Goal: Information Seeking & Learning: Learn about a topic

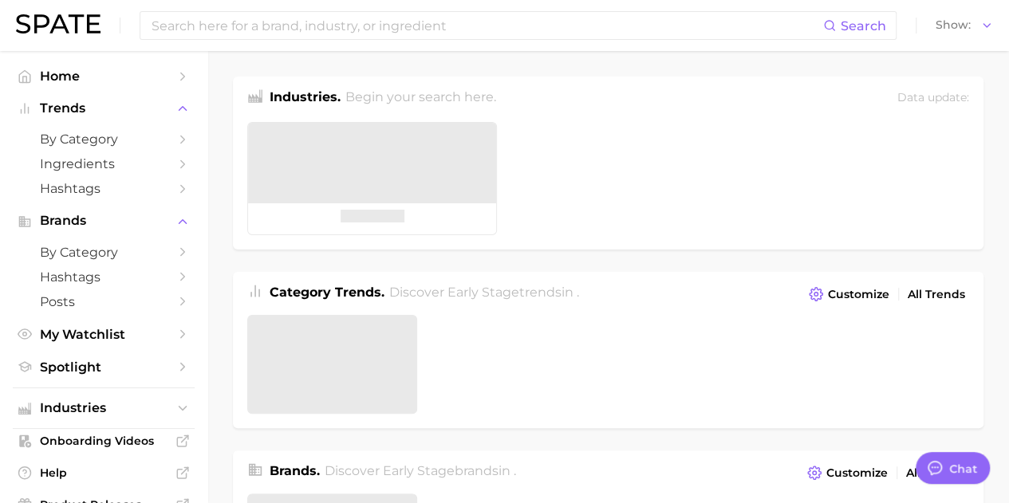
type textarea "x"
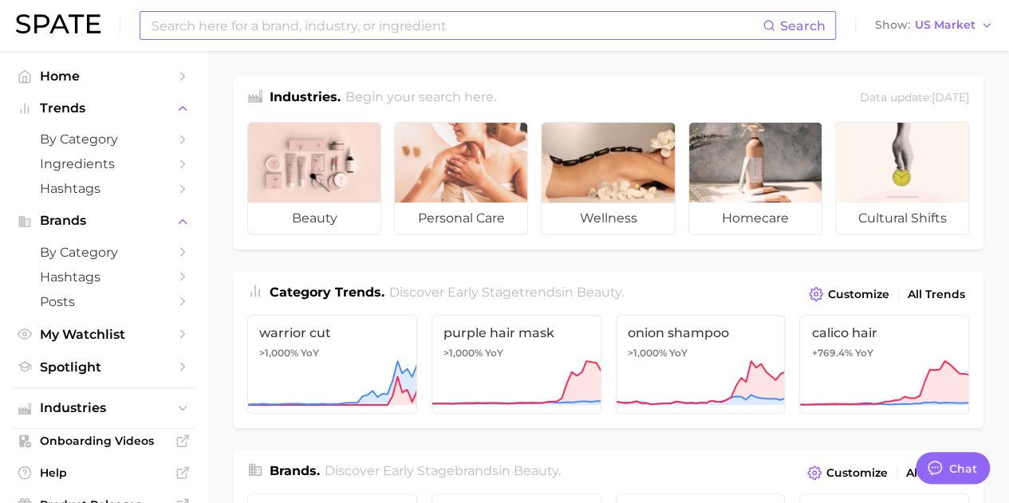
click at [331, 31] on input at bounding box center [456, 25] width 612 height 27
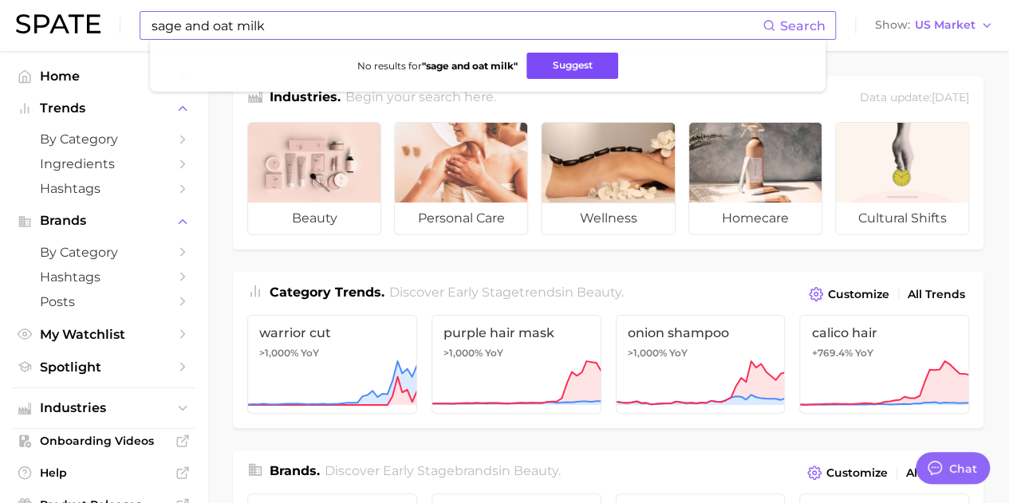
click at [588, 66] on button "Suggest" at bounding box center [572, 66] width 92 height 26
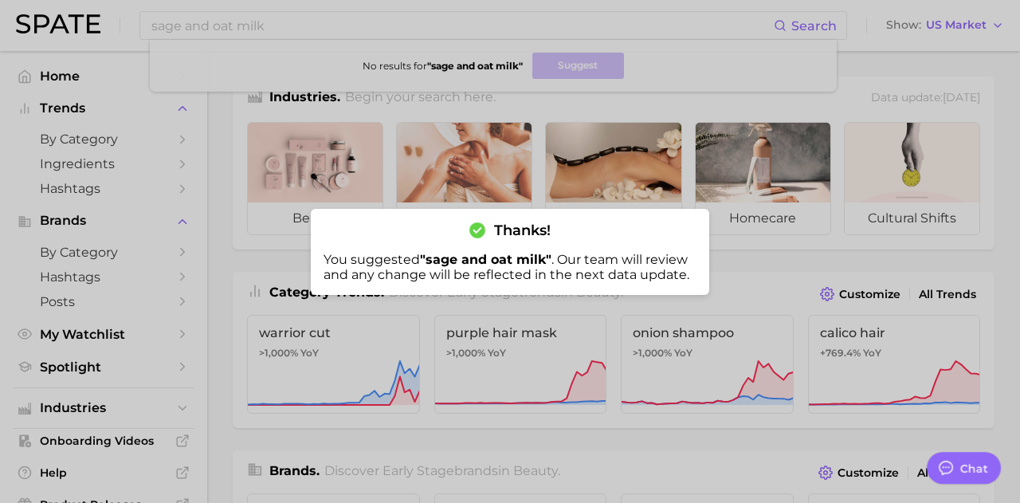
click at [456, 37] on div at bounding box center [510, 251] width 1020 height 503
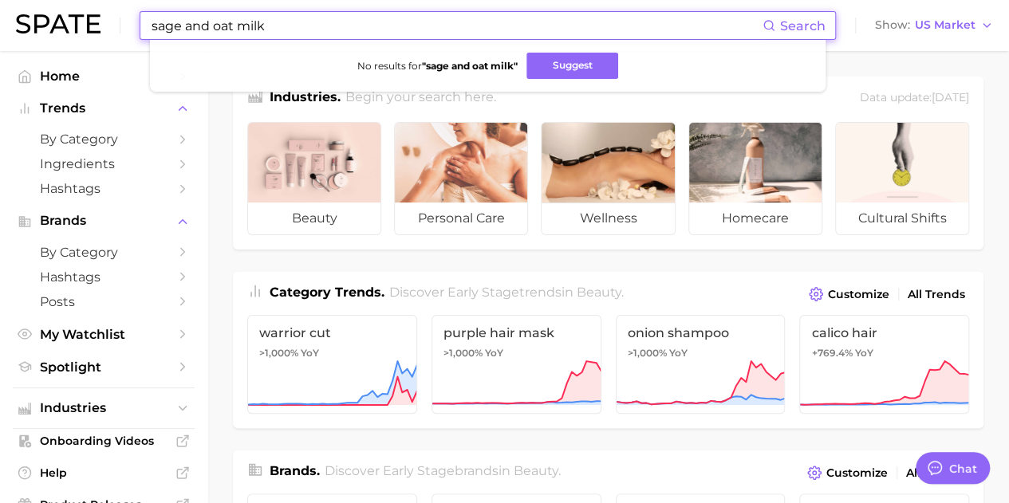
drag, startPoint x: 313, startPoint y: 25, endPoint x: -32, endPoint y: 29, distance: 345.2
click at [0, 29] on html "sage and oat milk Search No results for " sage and oat milk " Suggest Show US M…" at bounding box center [504, 251] width 1009 height 503
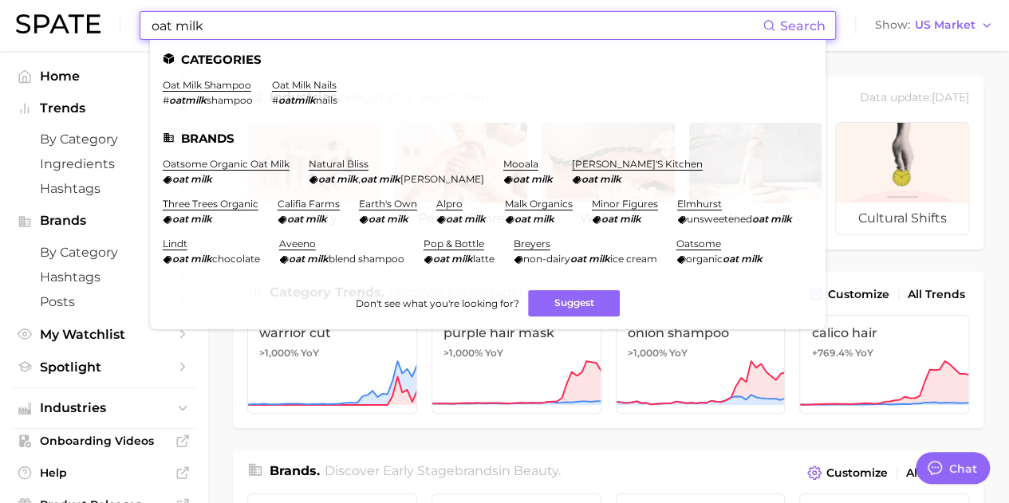
drag, startPoint x: 211, startPoint y: 26, endPoint x: 32, endPoint y: 26, distance: 179.4
click at [32, 26] on div "oat milk Search Categories oat milk shampoo # oatmilk shampoo oat milk nails # …" at bounding box center [504, 25] width 977 height 51
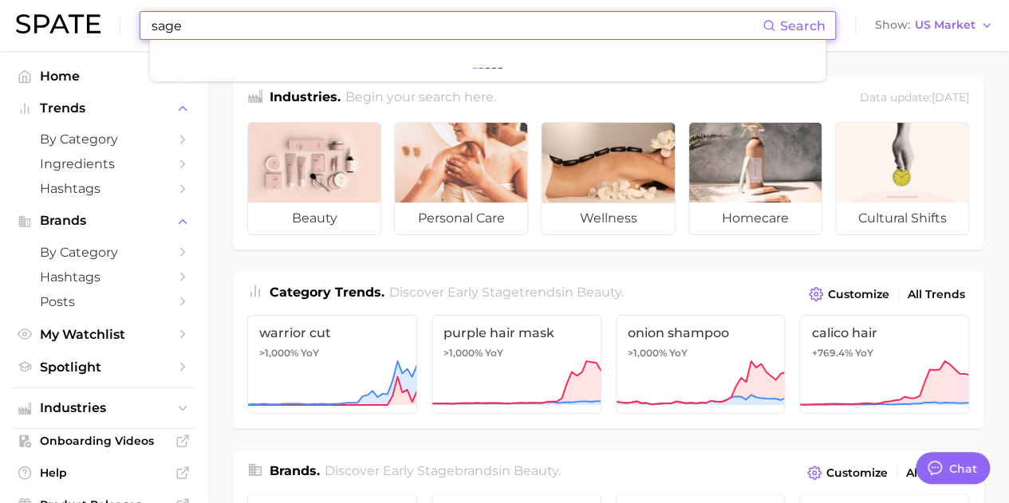
type input "sage"
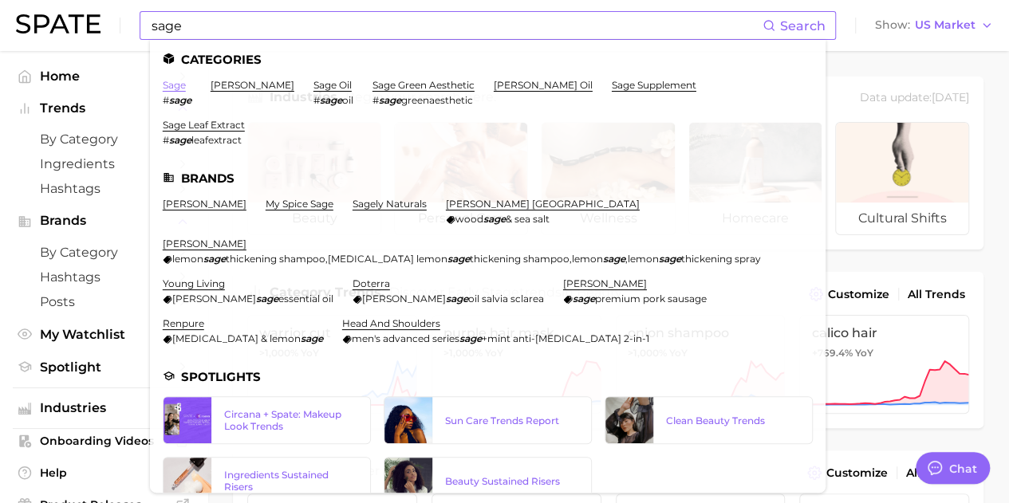
click at [175, 85] on link "sage" at bounding box center [174, 85] width 23 height 12
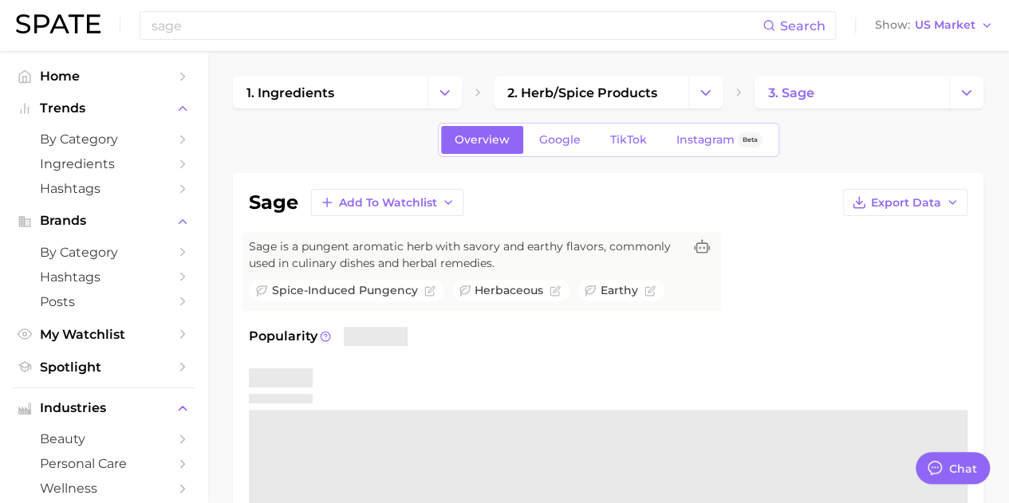
type textarea "x"
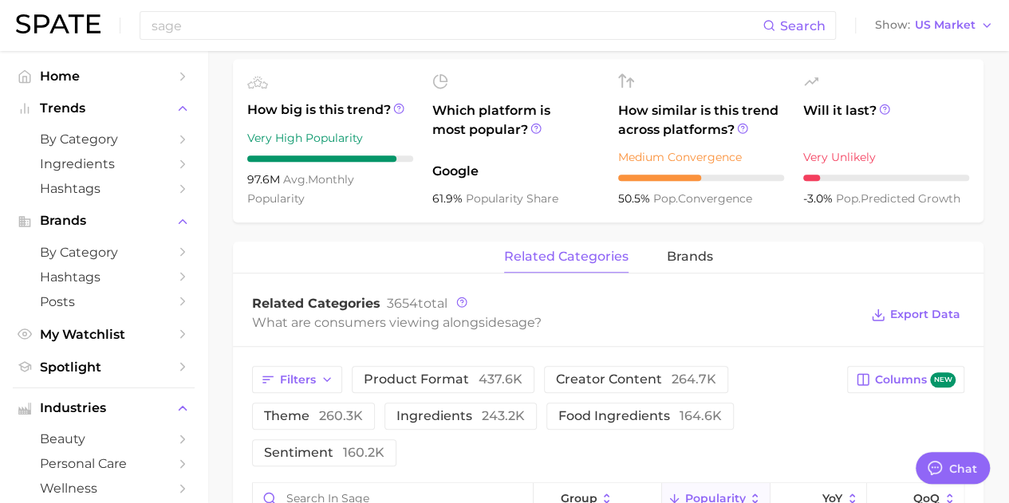
scroll to position [558, 0]
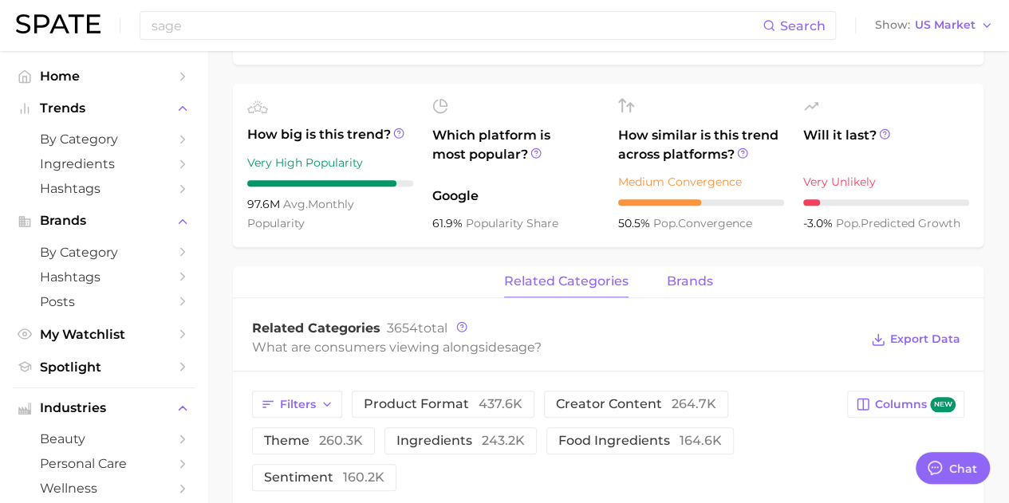
click at [687, 282] on span "brands" at bounding box center [689, 281] width 46 height 14
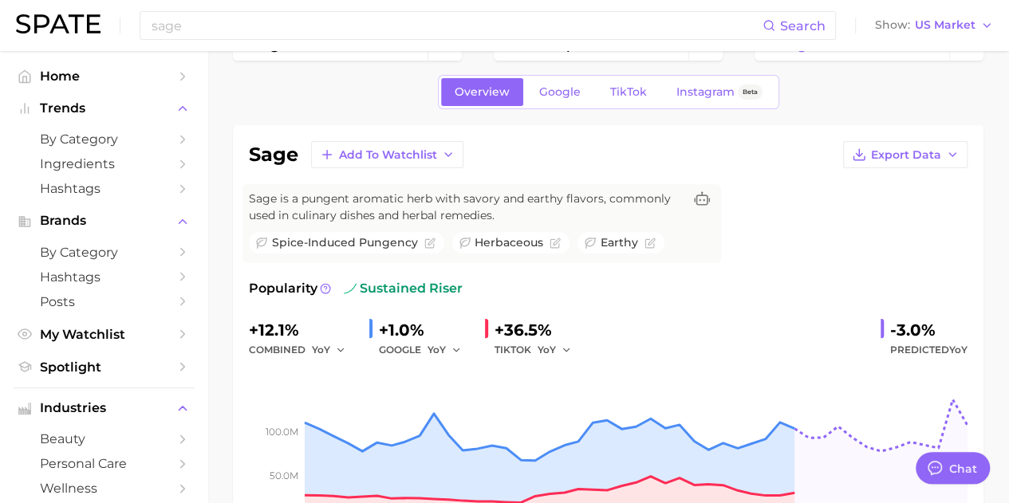
scroll to position [0, 0]
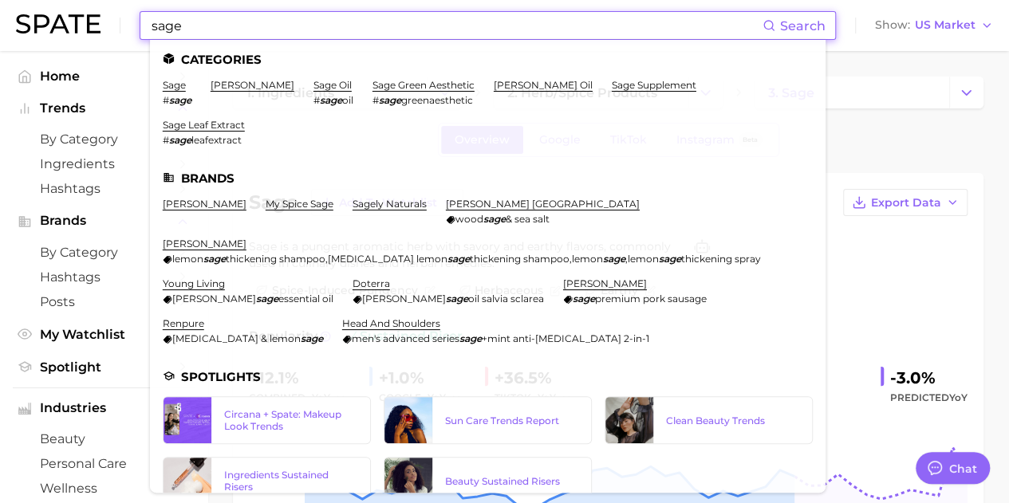
click at [237, 26] on input "sage" at bounding box center [456, 25] width 612 height 27
drag, startPoint x: 237, startPoint y: 26, endPoint x: 28, endPoint y: 4, distance: 210.1
click at [28, 4] on div "sage Search Categories sage # sage [PERSON_NAME] sage oil # sage oil sage green…" at bounding box center [504, 25] width 977 height 51
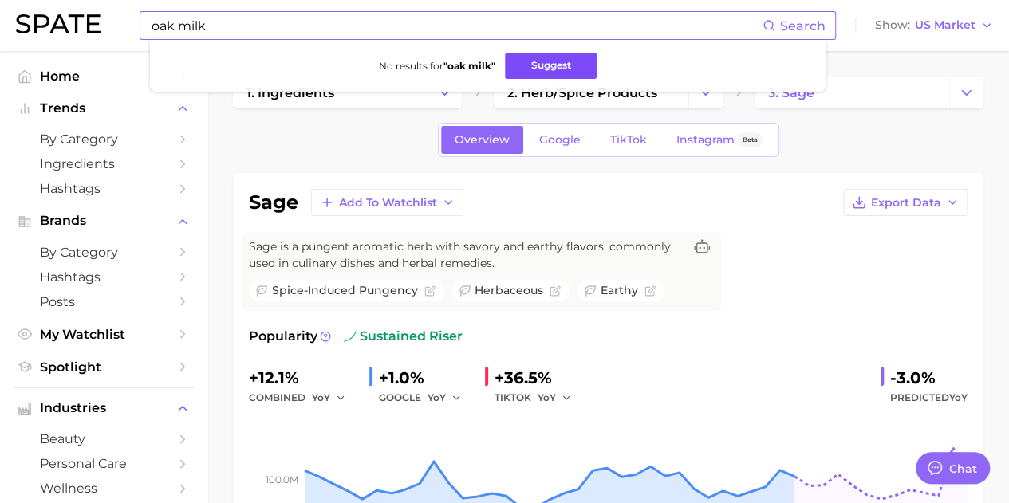
click at [537, 61] on button "Suggest" at bounding box center [551, 66] width 92 height 26
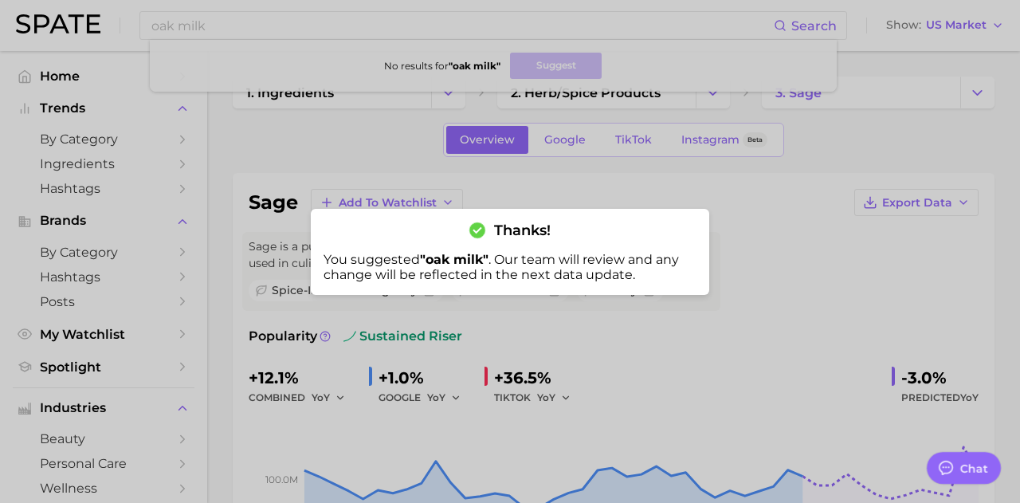
click at [309, 159] on div at bounding box center [510, 251] width 1020 height 503
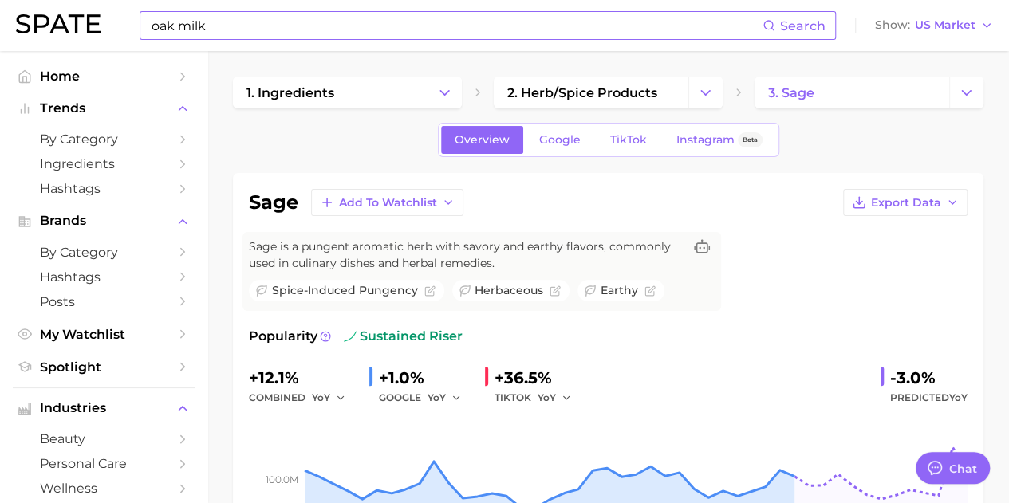
click at [213, 23] on input "oak milk" at bounding box center [456, 25] width 612 height 27
type input "oatmilk"
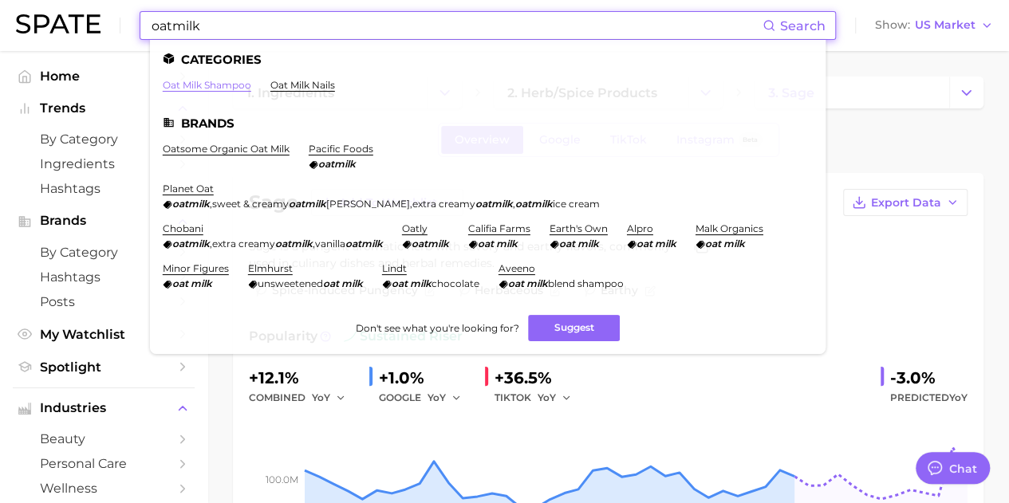
click at [200, 87] on link "oat milk shampoo" at bounding box center [207, 85] width 88 height 12
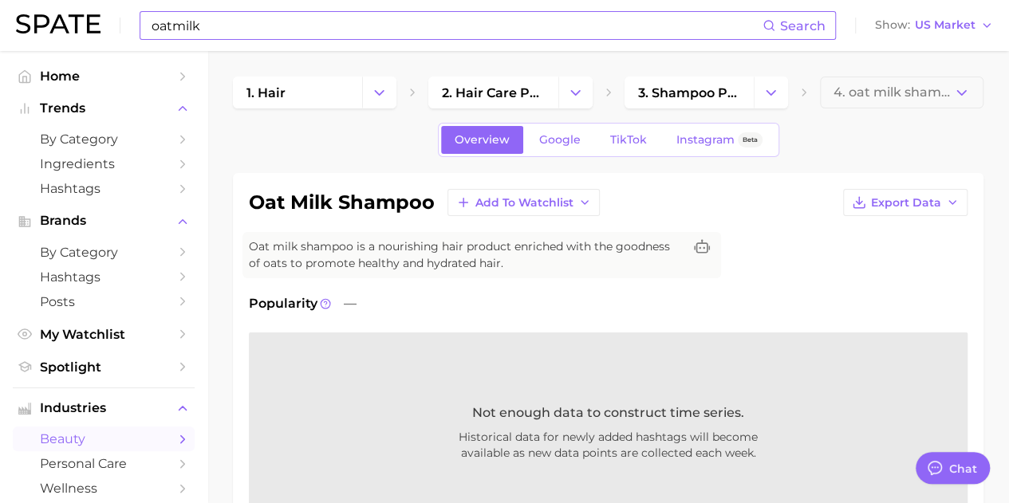
click at [204, 29] on input "oatmilk" at bounding box center [456, 25] width 612 height 27
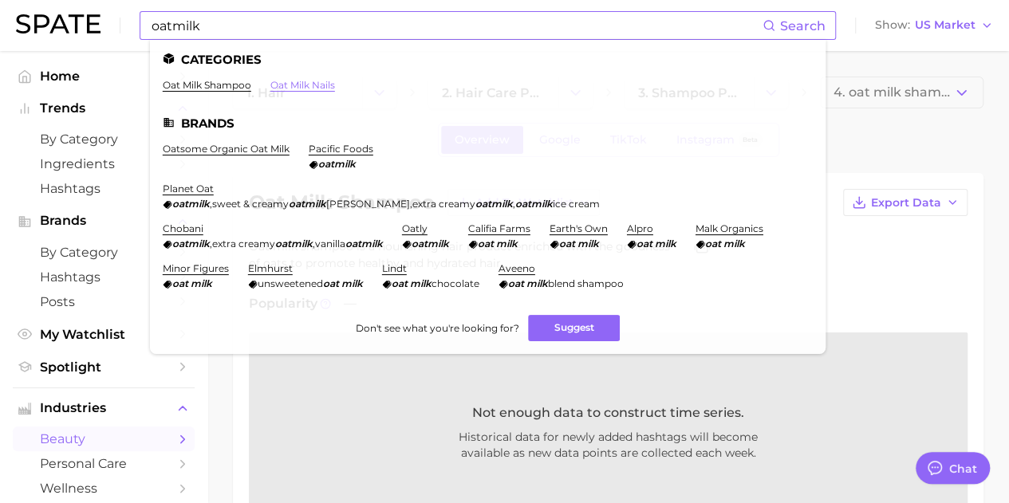
click at [298, 84] on link "oat milk nails" at bounding box center [302, 85] width 65 height 12
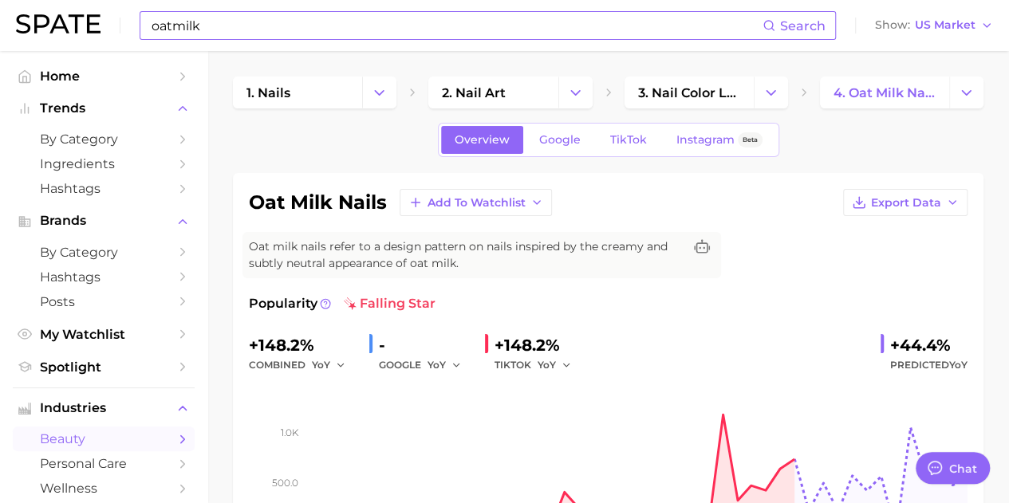
click at [217, 26] on input "oatmilk" at bounding box center [456, 25] width 612 height 27
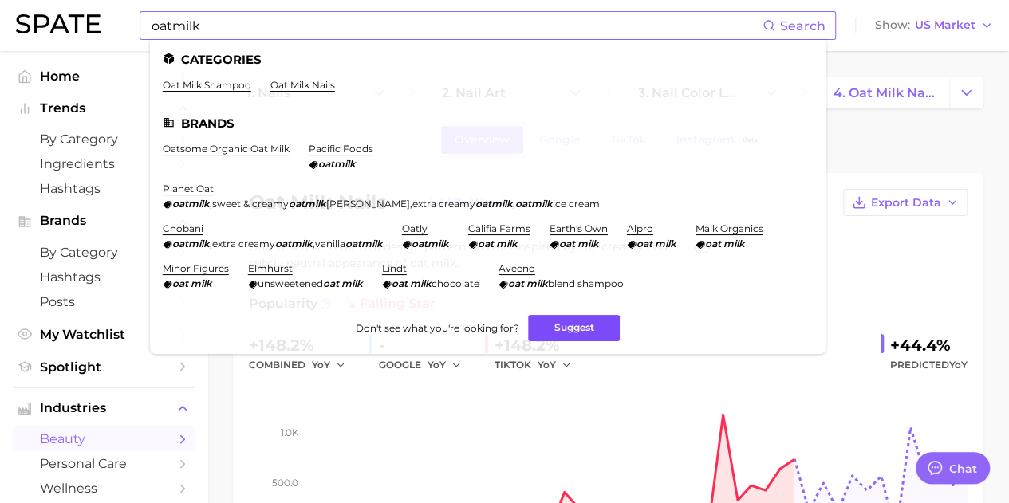
click at [554, 334] on button "Suggest" at bounding box center [574, 328] width 92 height 26
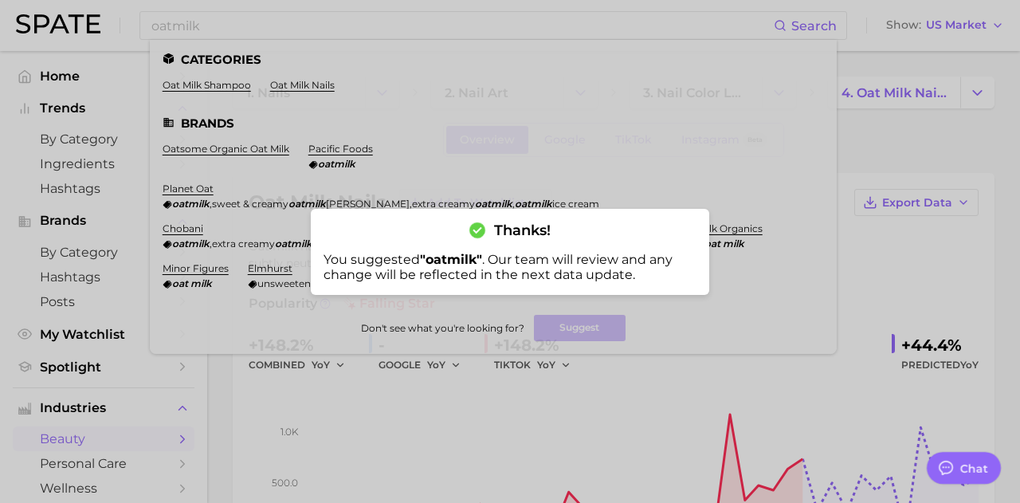
click at [902, 138] on div at bounding box center [510, 251] width 1020 height 503
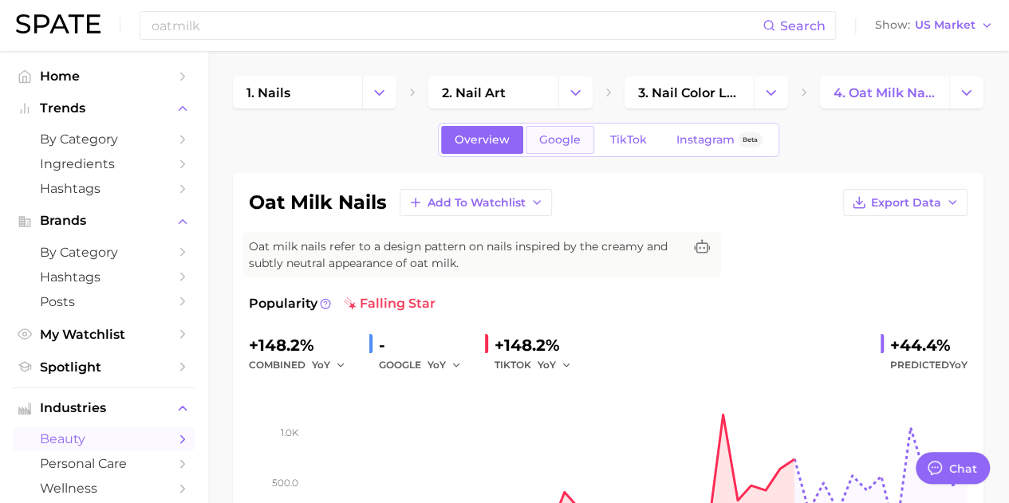
click at [555, 136] on span "Google" at bounding box center [559, 140] width 41 height 14
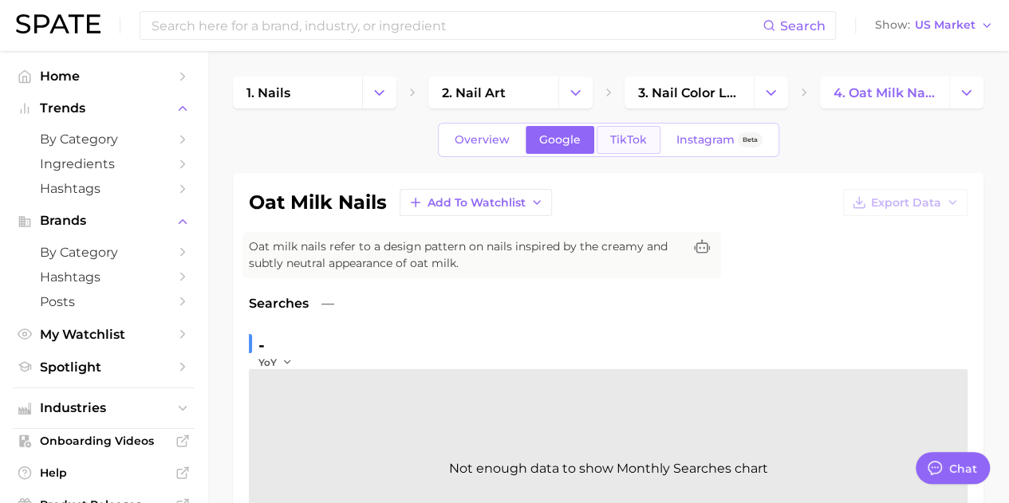
click at [647, 143] on link "TikTok" at bounding box center [628, 140] width 64 height 28
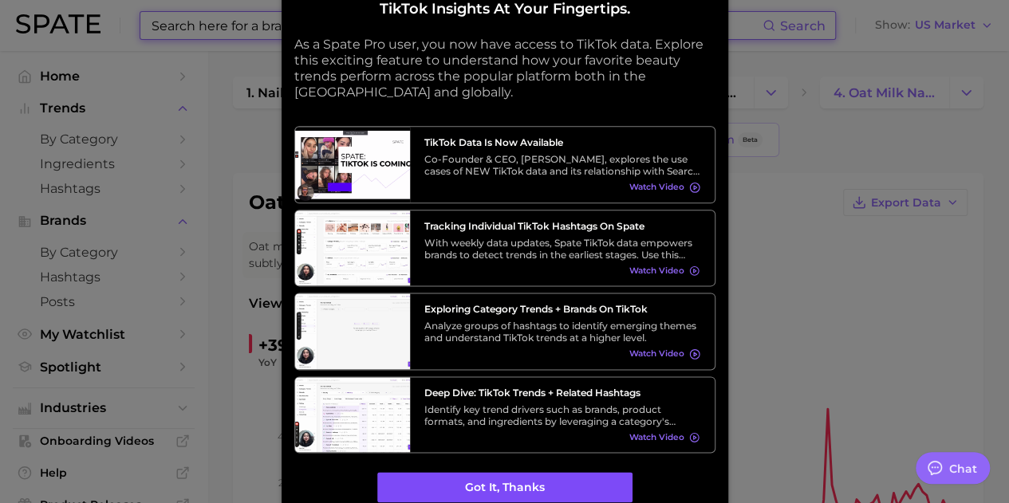
click at [449, 478] on button "Got it, thanks" at bounding box center [504, 488] width 255 height 30
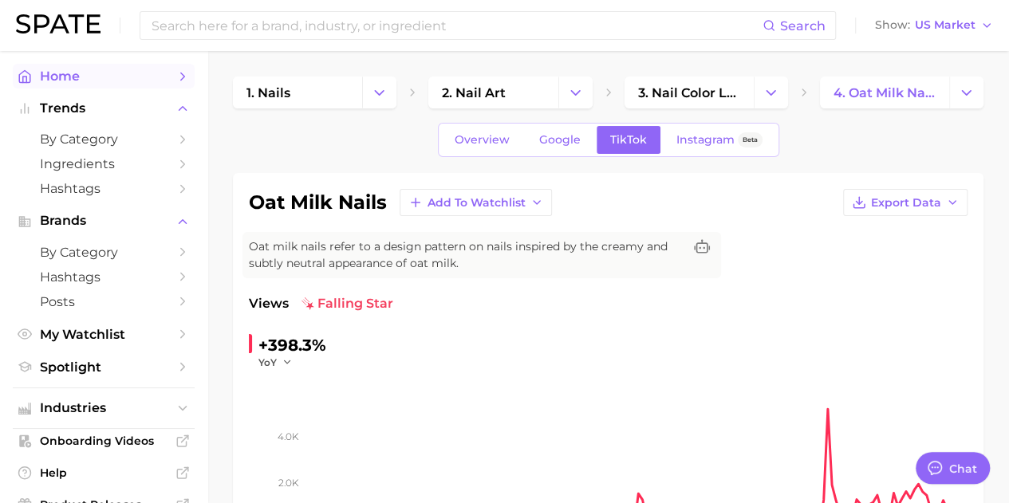
click at [71, 82] on span "Home" at bounding box center [104, 76] width 128 height 15
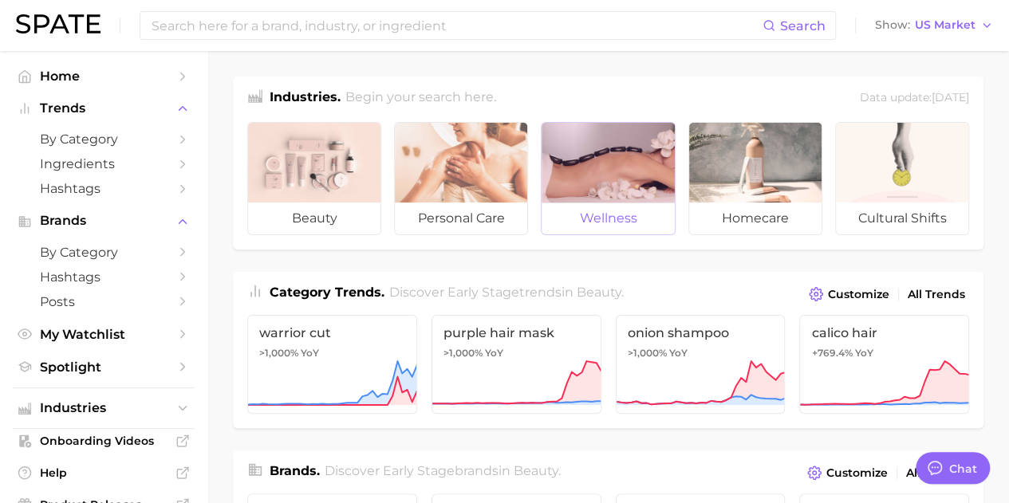
click at [631, 170] on div at bounding box center [607, 163] width 132 height 80
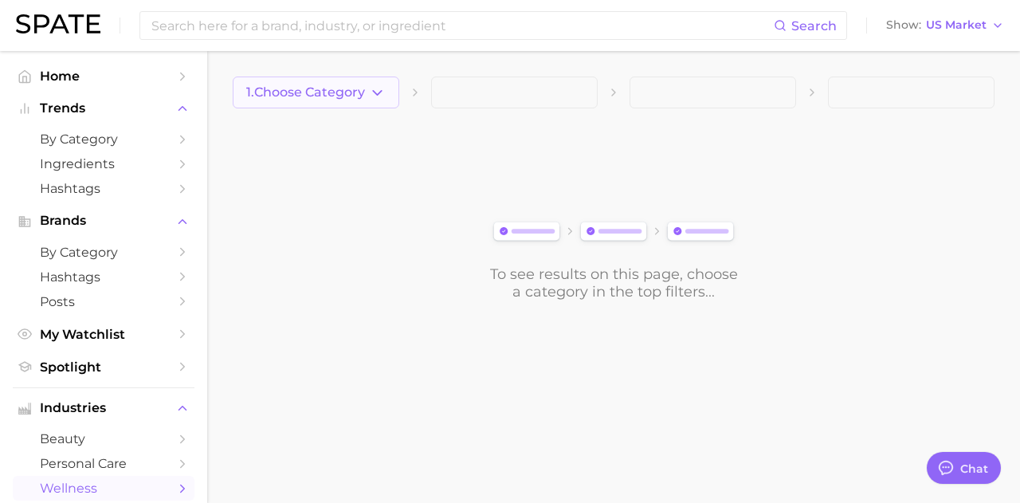
click at [370, 91] on icon "button" at bounding box center [377, 93] width 17 height 17
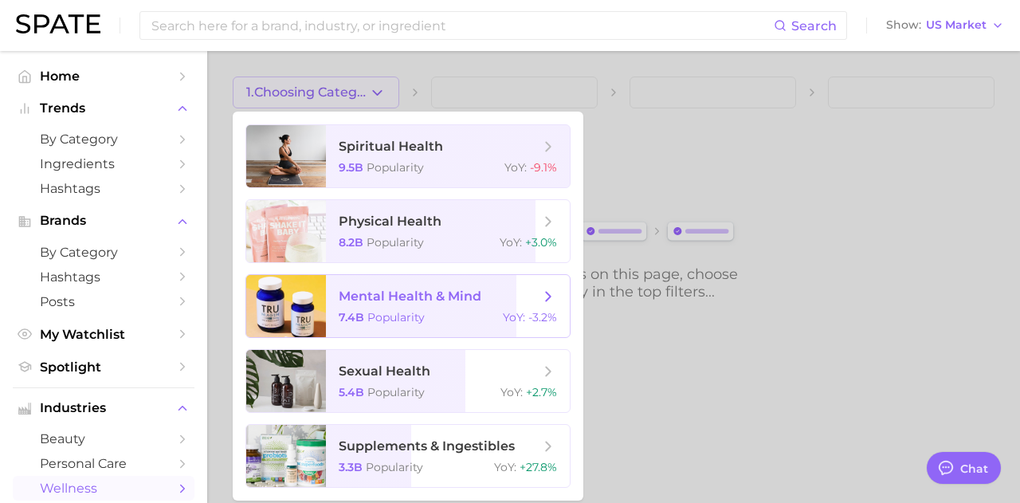
click at [385, 312] on span "Popularity" at bounding box center [396, 317] width 57 height 14
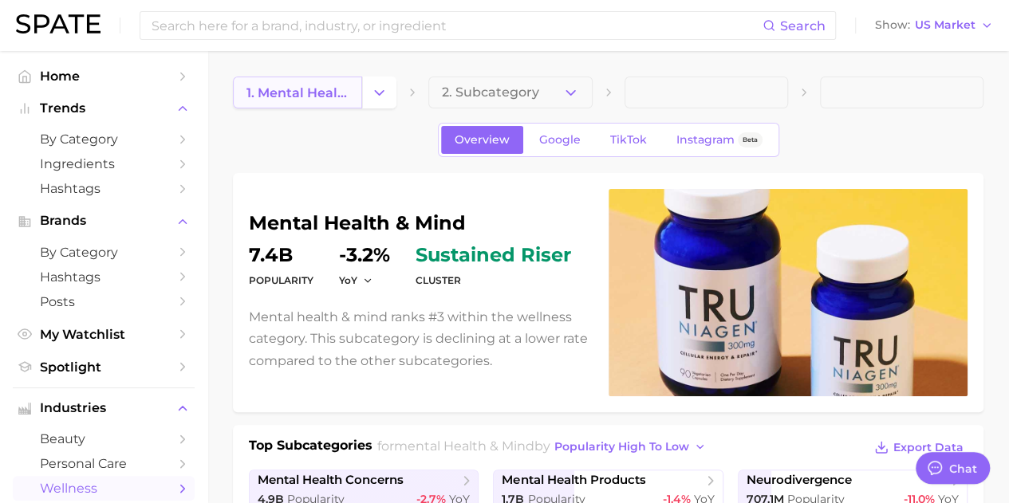
click at [344, 85] on span "1. mental health & mind" at bounding box center [297, 92] width 102 height 15
click at [376, 97] on icon "Change Category" at bounding box center [379, 93] width 17 height 17
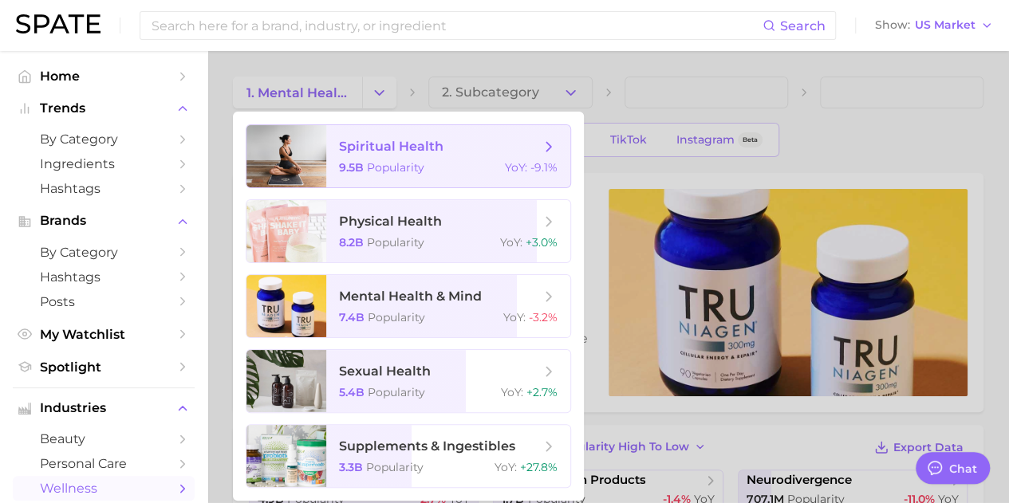
click at [395, 151] on span "spiritual health" at bounding box center [391, 146] width 104 height 15
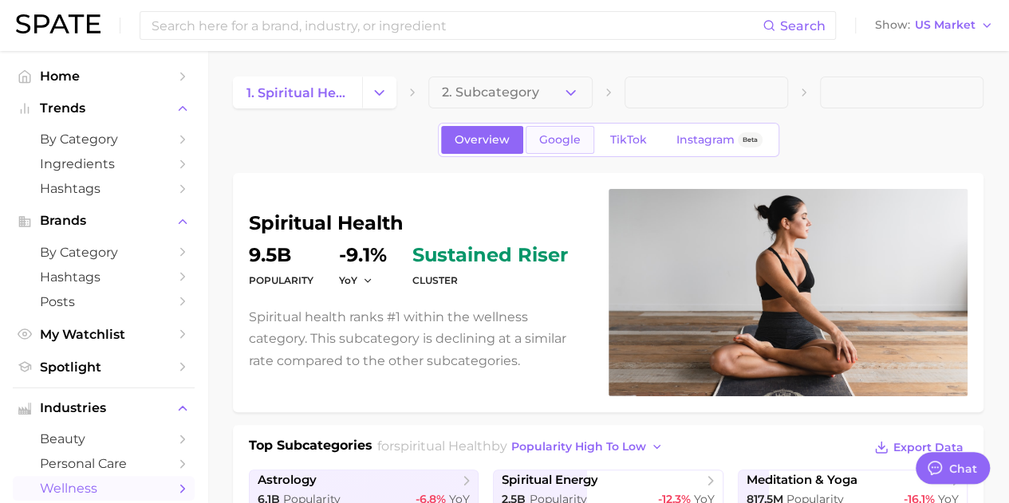
click at [587, 144] on link "Google" at bounding box center [559, 140] width 69 height 28
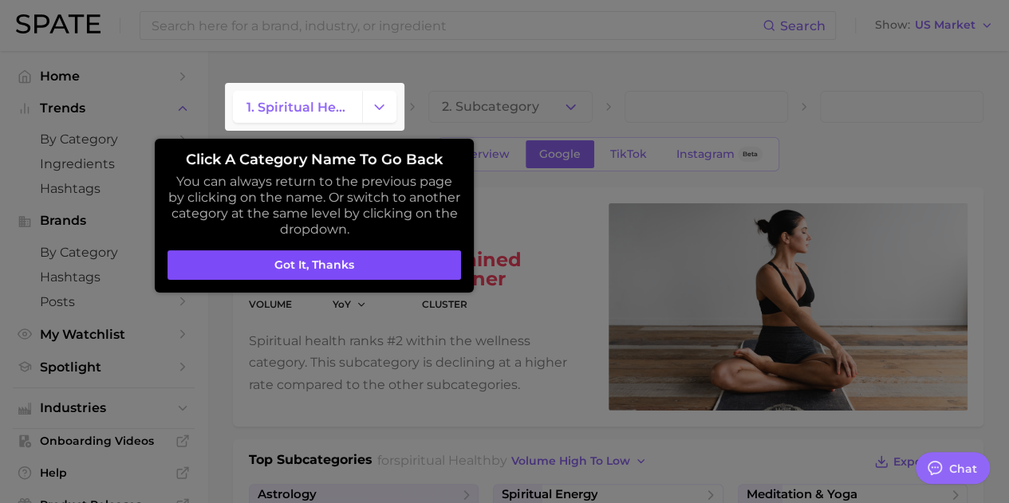
click at [357, 264] on button "Got it, thanks" at bounding box center [313, 265] width 293 height 30
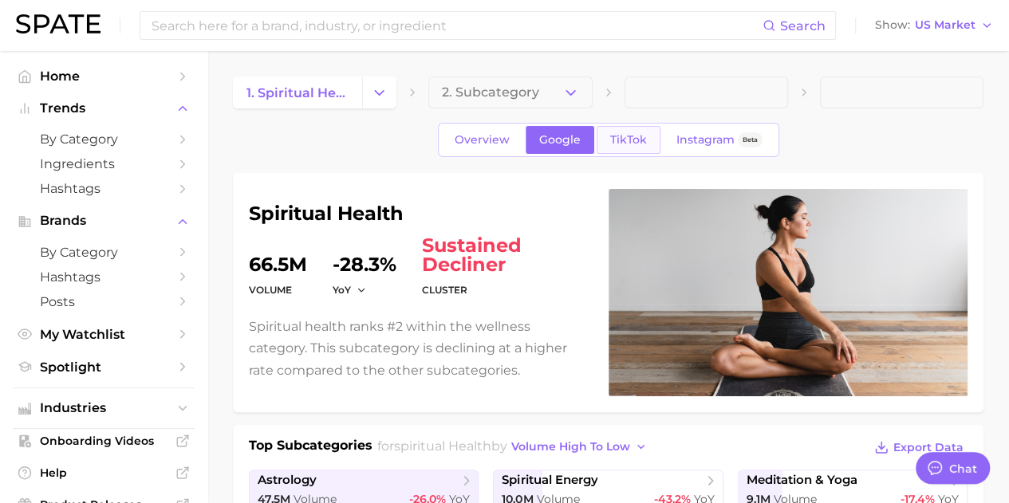
click at [628, 139] on span "TikTok" at bounding box center [628, 140] width 37 height 14
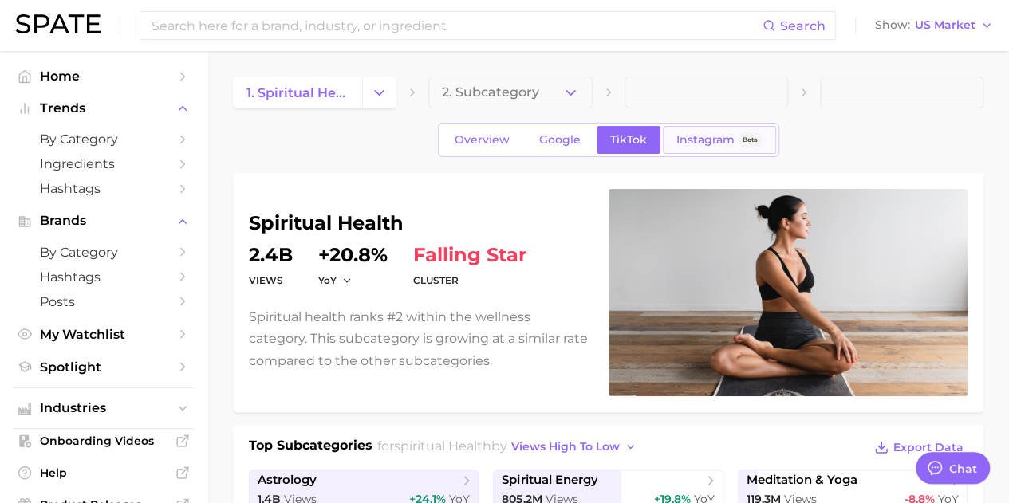
click at [691, 140] on span "Instagram" at bounding box center [705, 140] width 58 height 14
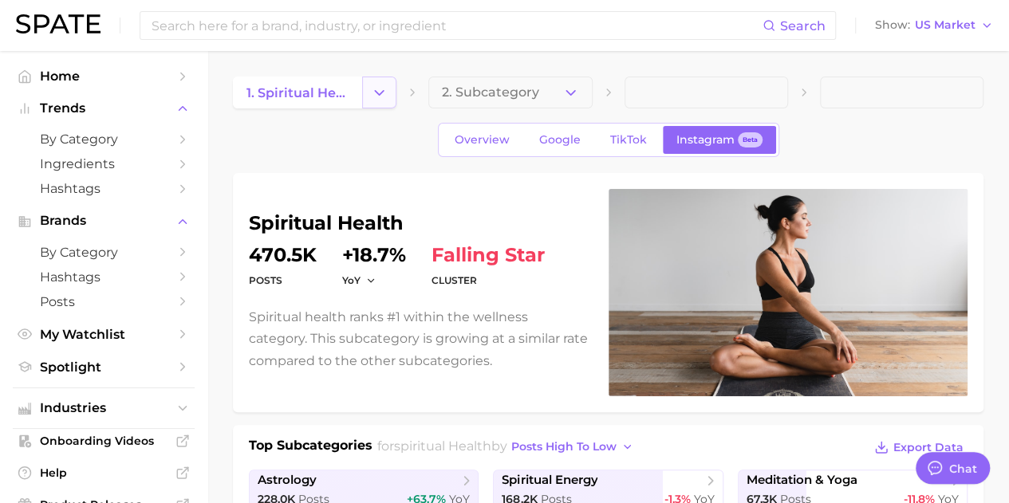
click at [390, 95] on button "Change Category" at bounding box center [379, 93] width 34 height 32
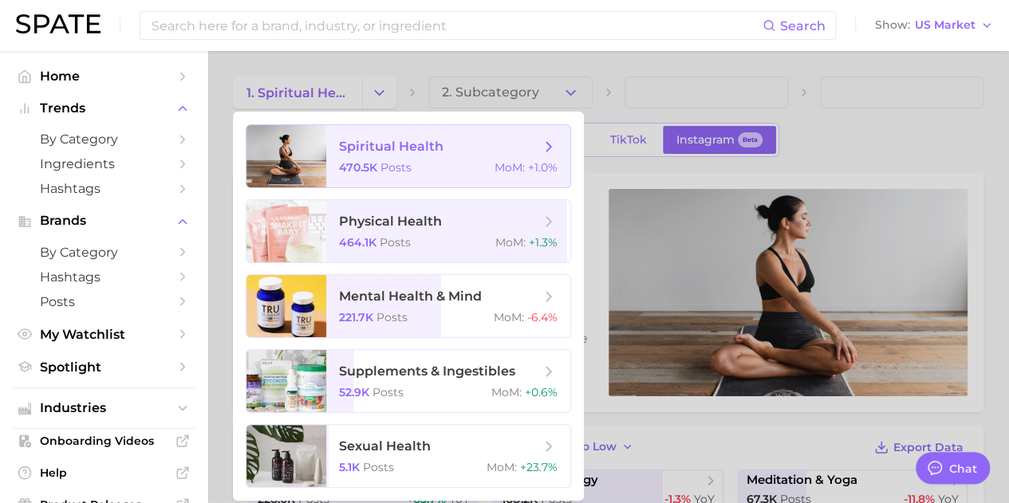
click at [383, 161] on span "Posts" at bounding box center [395, 167] width 31 height 14
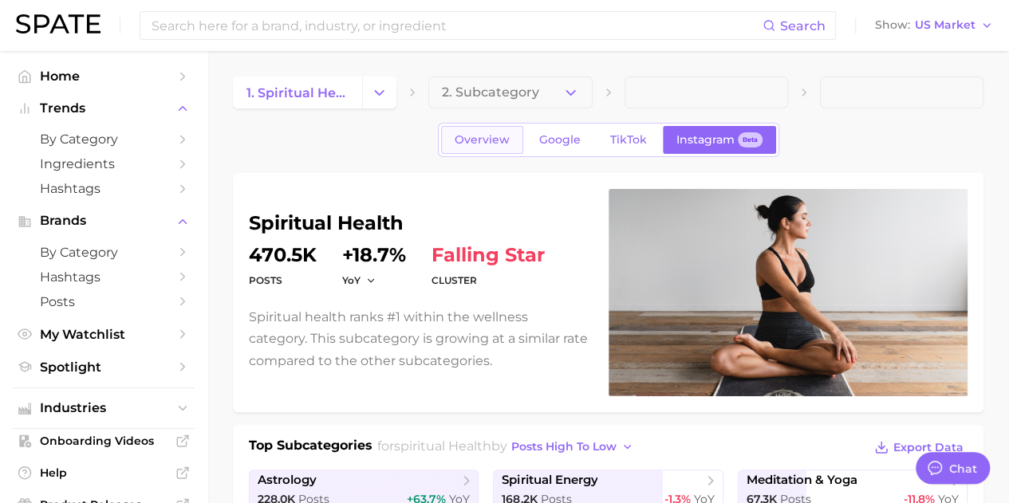
click at [482, 146] on span "Overview" at bounding box center [481, 140] width 55 height 14
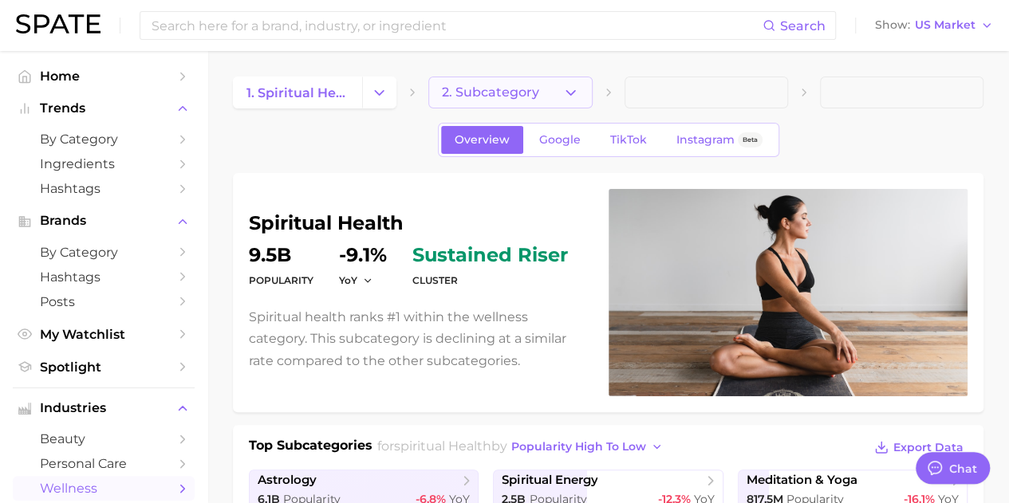
click at [509, 88] on span "2. Subcategory" at bounding box center [490, 92] width 97 height 14
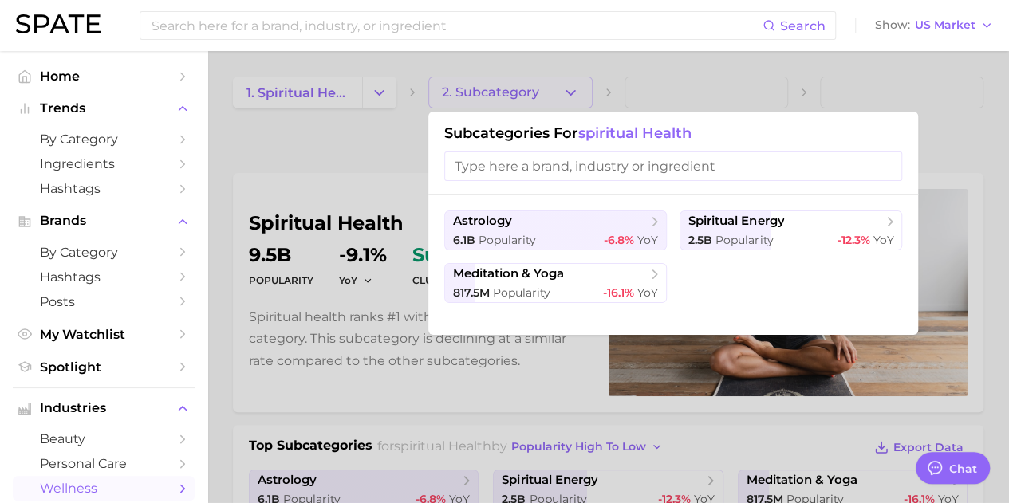
click at [281, 143] on div at bounding box center [504, 251] width 1009 height 503
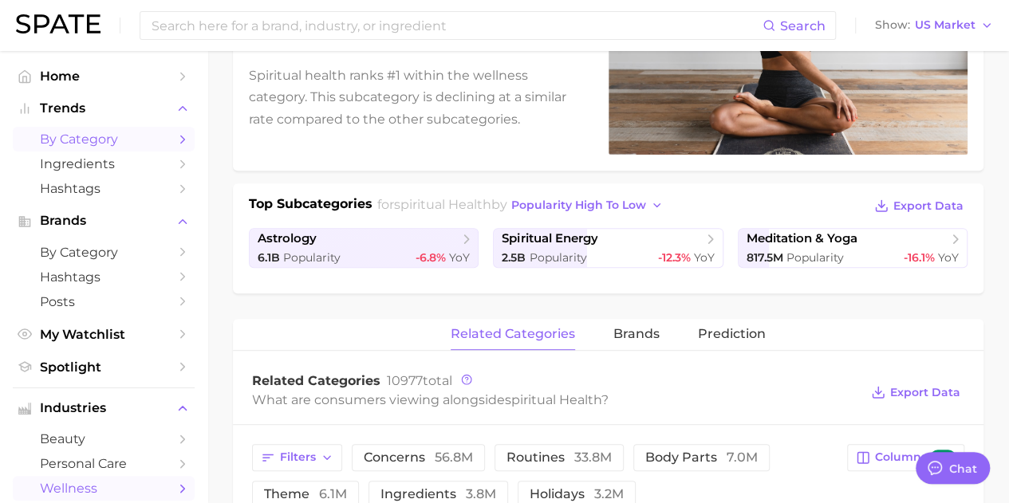
scroll to position [239, 0]
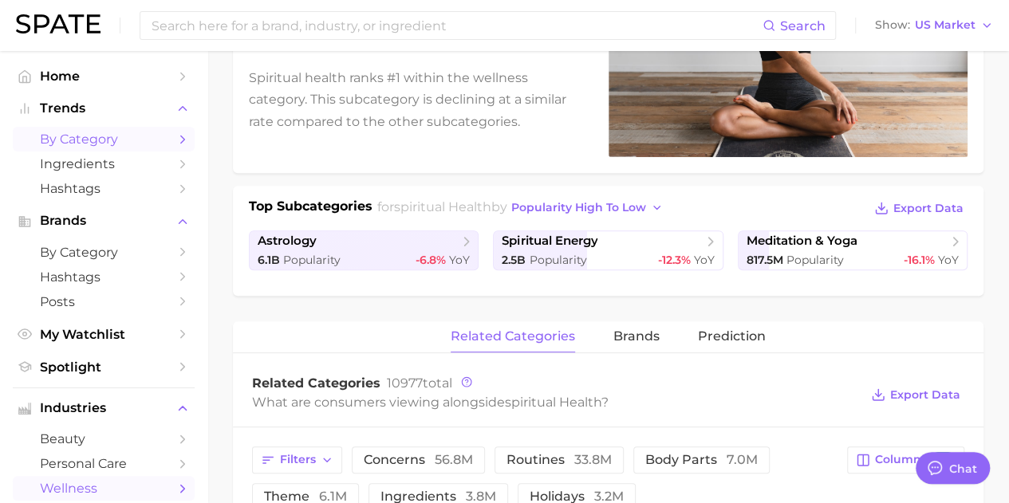
click at [138, 137] on span "by Category" at bounding box center [104, 139] width 128 height 15
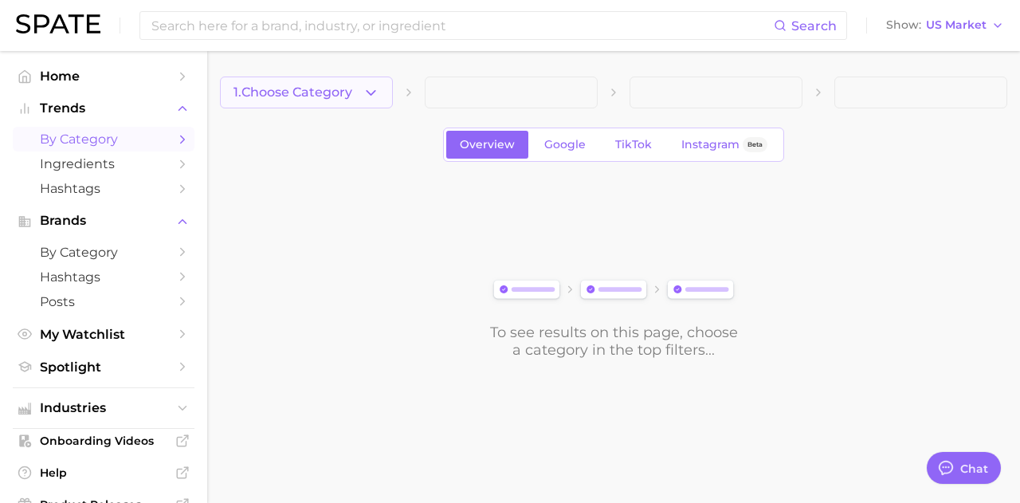
click at [352, 93] on span "1. Choose Category" at bounding box center [293, 92] width 119 height 14
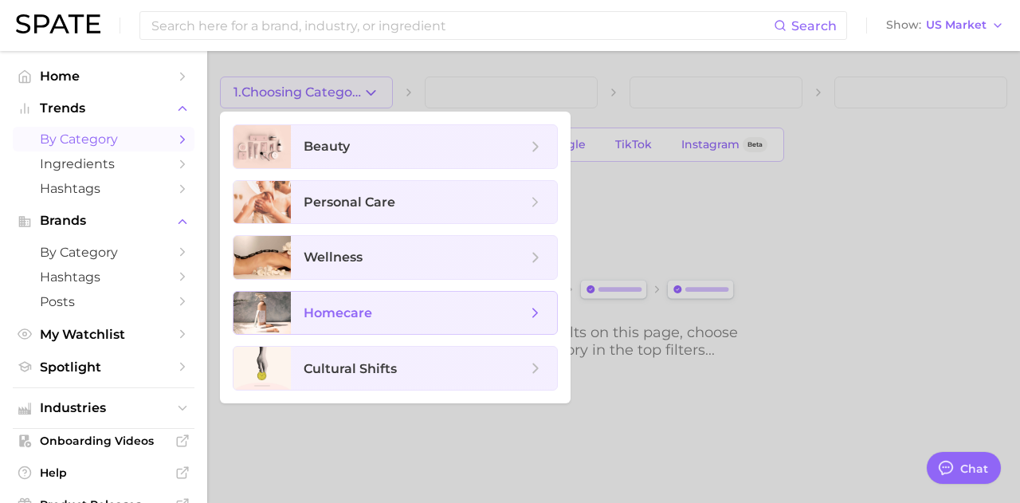
click at [375, 313] on span "homecare" at bounding box center [415, 314] width 223 height 18
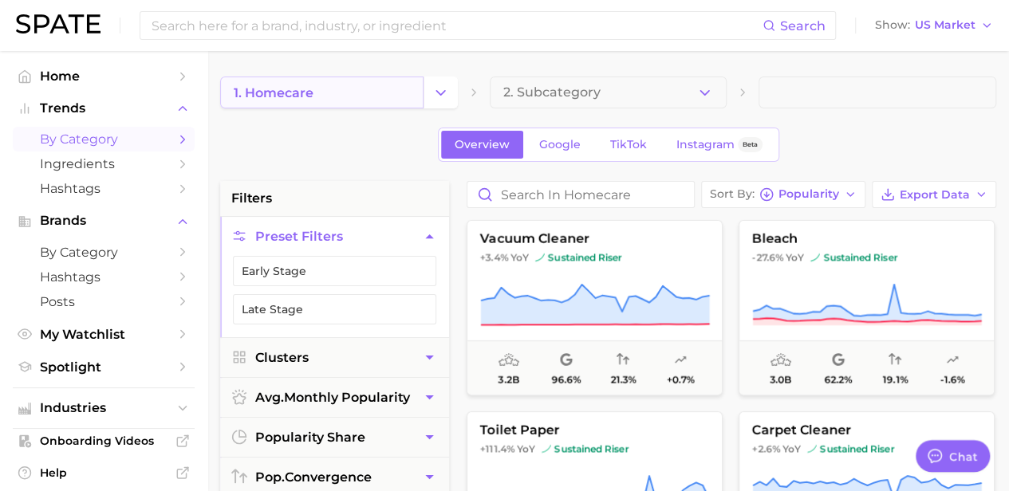
click at [346, 88] on link "1. homecare" at bounding box center [321, 93] width 203 height 32
click at [440, 93] on icon "Change Category" at bounding box center [440, 93] width 17 height 17
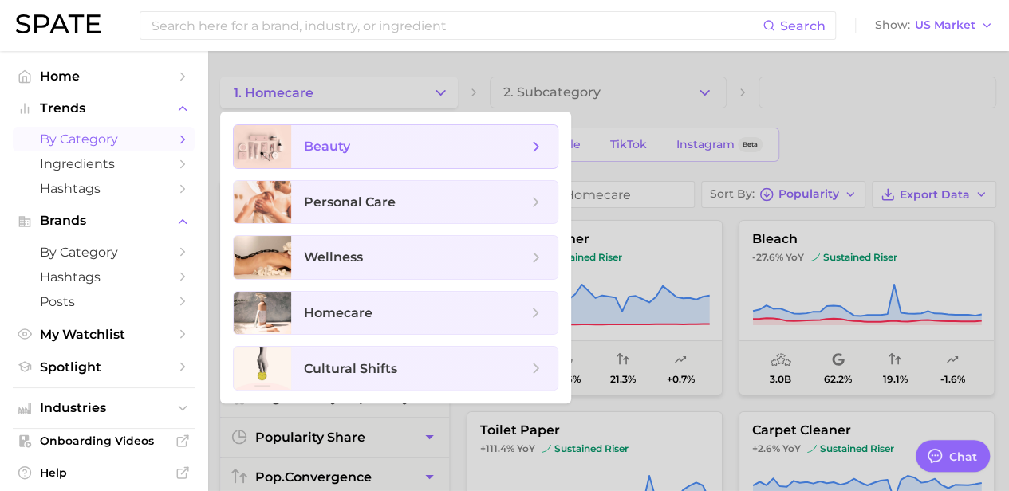
click at [416, 152] on span "beauty" at bounding box center [415, 147] width 223 height 18
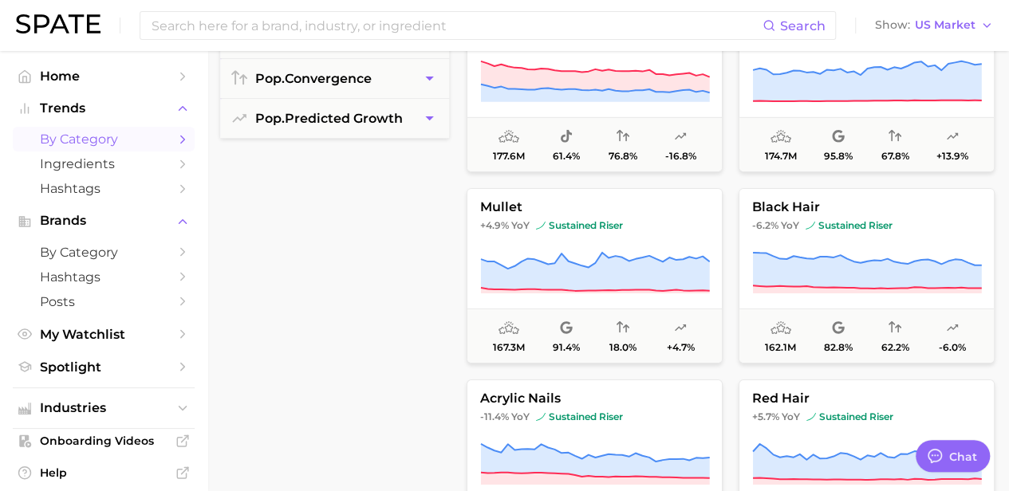
scroll to position [2471, 0]
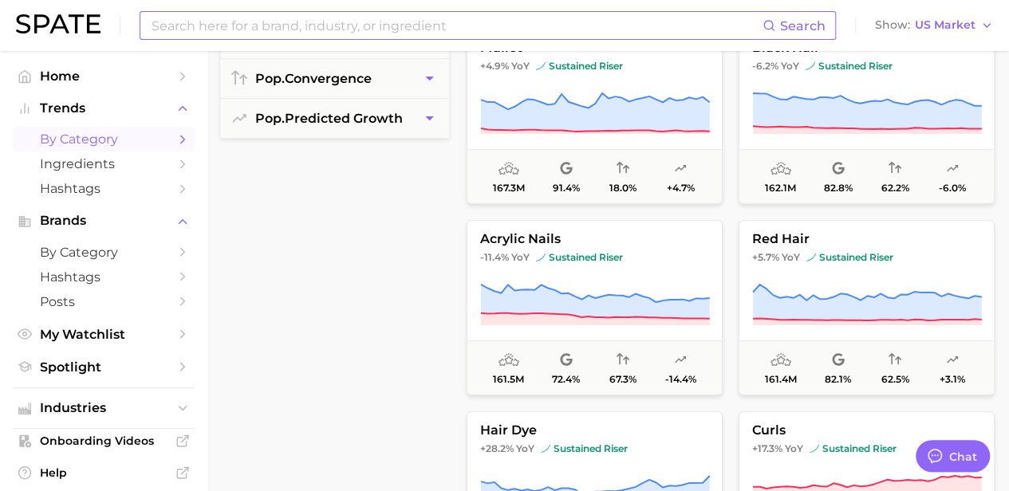
click at [236, 19] on input at bounding box center [456, 25] width 612 height 27
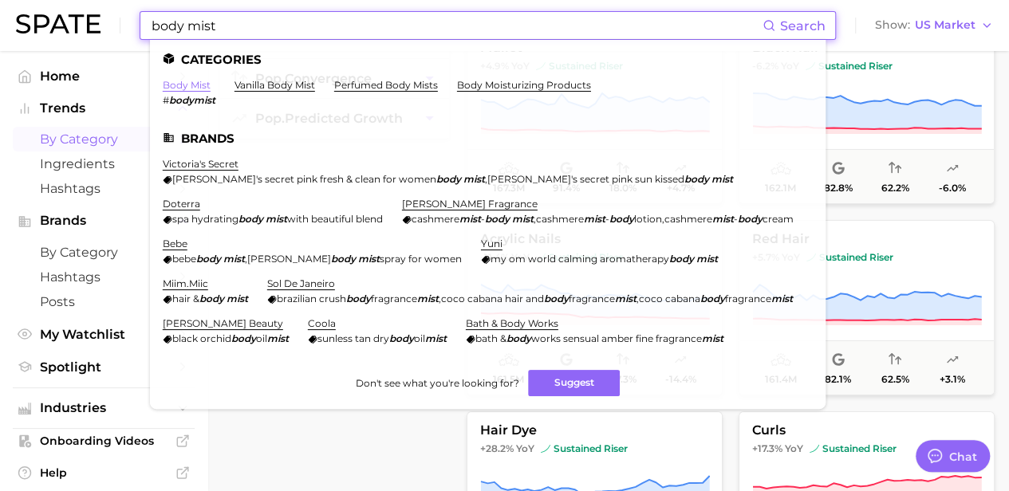
type input "body mist"
click at [171, 84] on link "body mist" at bounding box center [187, 85] width 48 height 12
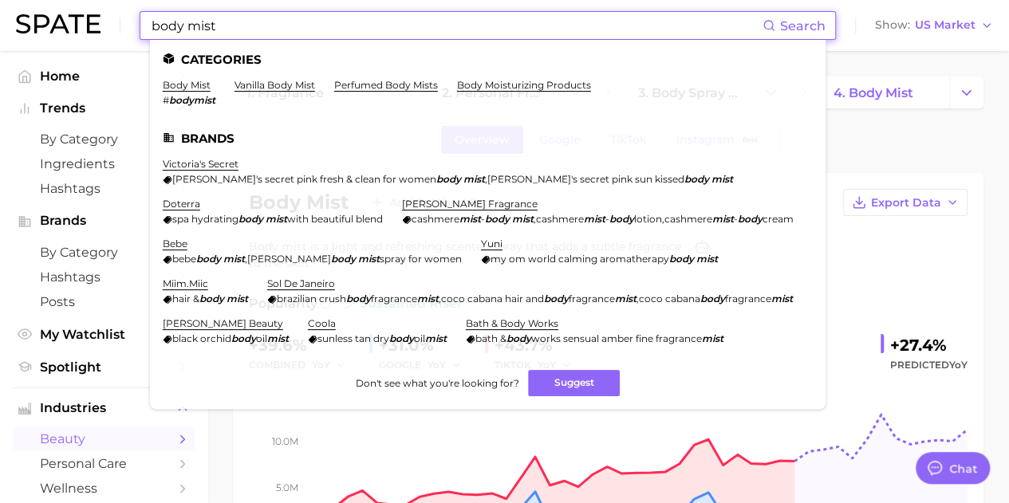
click at [292, 21] on input "body mist" at bounding box center [456, 25] width 612 height 27
drag, startPoint x: 292, startPoint y: 21, endPoint x: 0, endPoint y: 18, distance: 291.8
click at [0, 18] on header "body mist Search Categories body mist # bodymist vanilla body mist perfumed bod…" at bounding box center [504, 25] width 1009 height 51
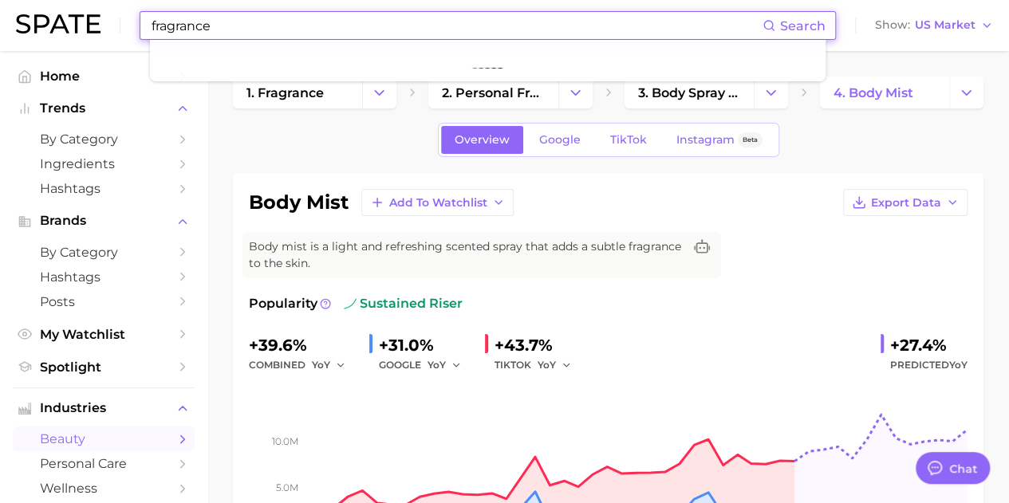
type input "fragrance"
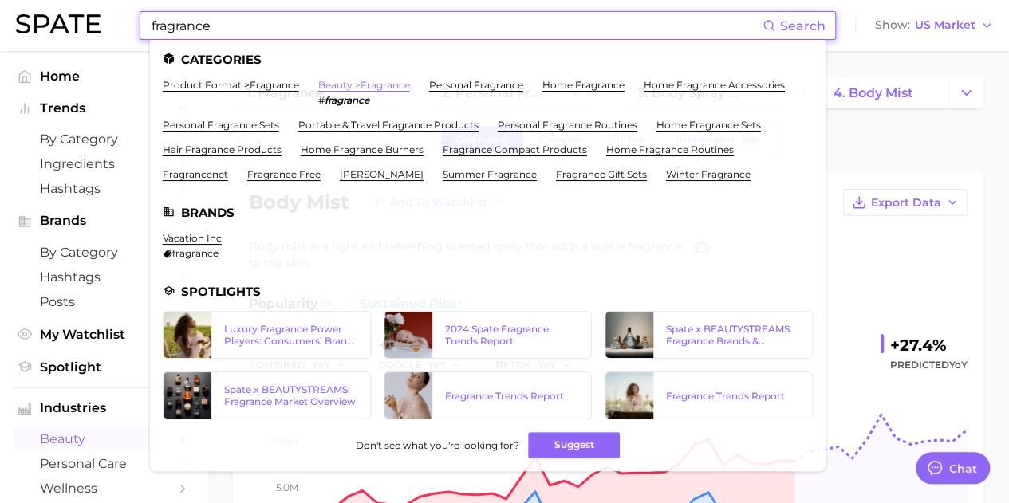
click at [384, 85] on link "beauty > fragrance" at bounding box center [364, 85] width 92 height 12
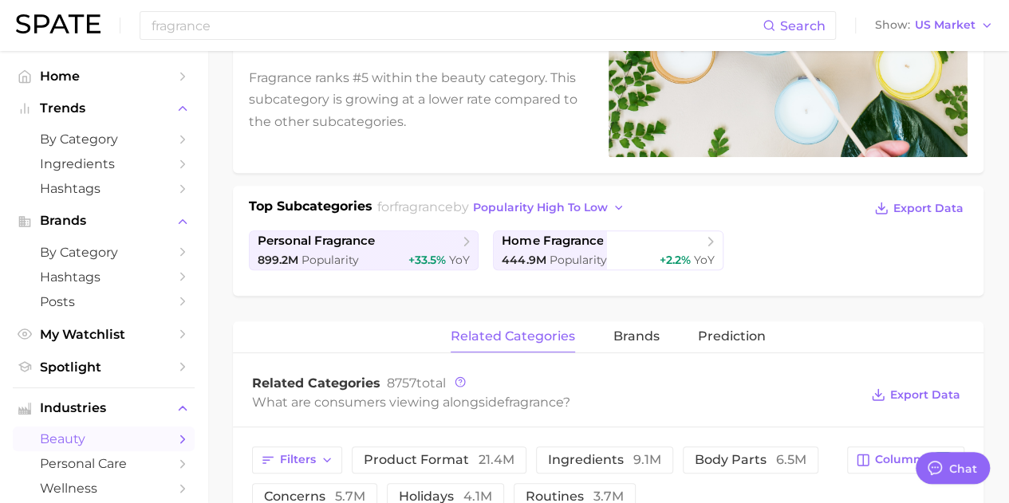
scroll to position [319, 0]
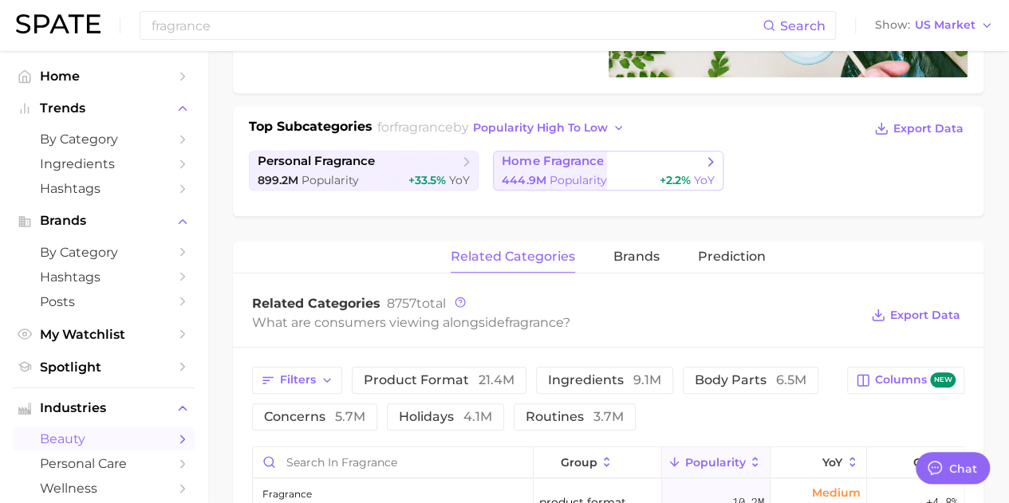
click at [589, 162] on span "home fragrance" at bounding box center [551, 161] width 101 height 15
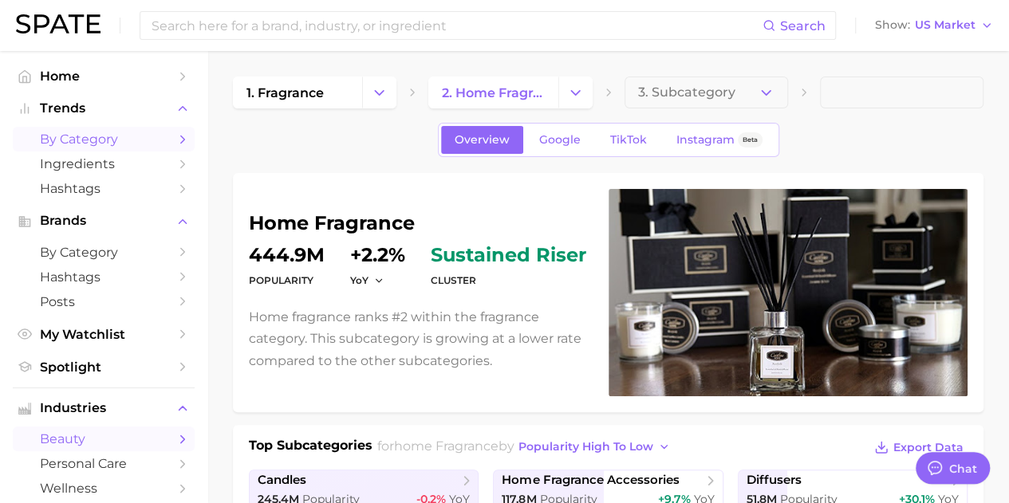
click at [65, 141] on span "by Category" at bounding box center [104, 139] width 128 height 15
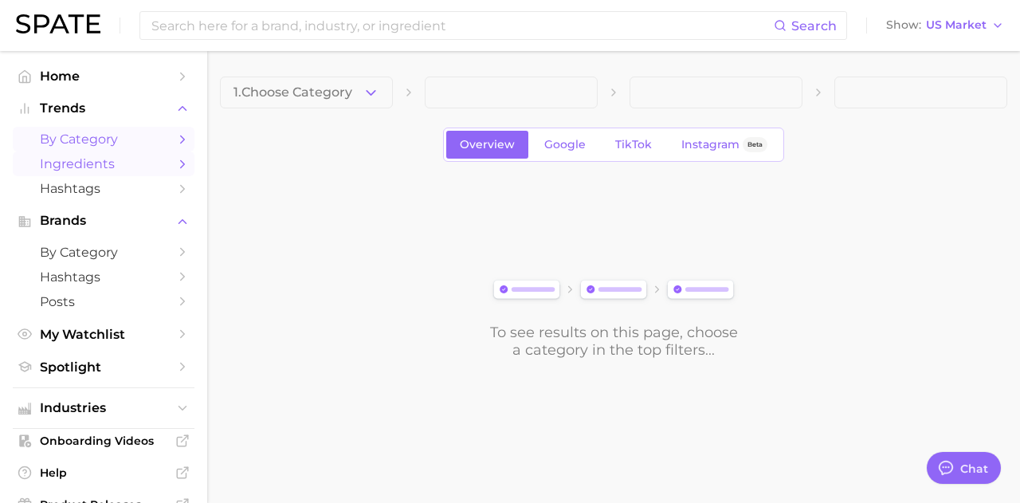
click at [75, 166] on span "Ingredients" at bounding box center [104, 163] width 128 height 15
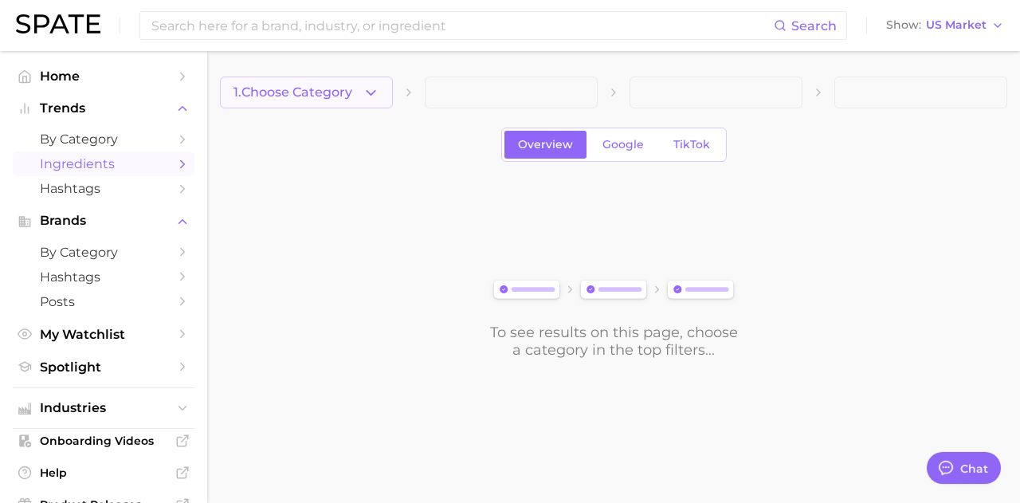
click at [326, 95] on span "1. Choose Category" at bounding box center [293, 92] width 119 height 14
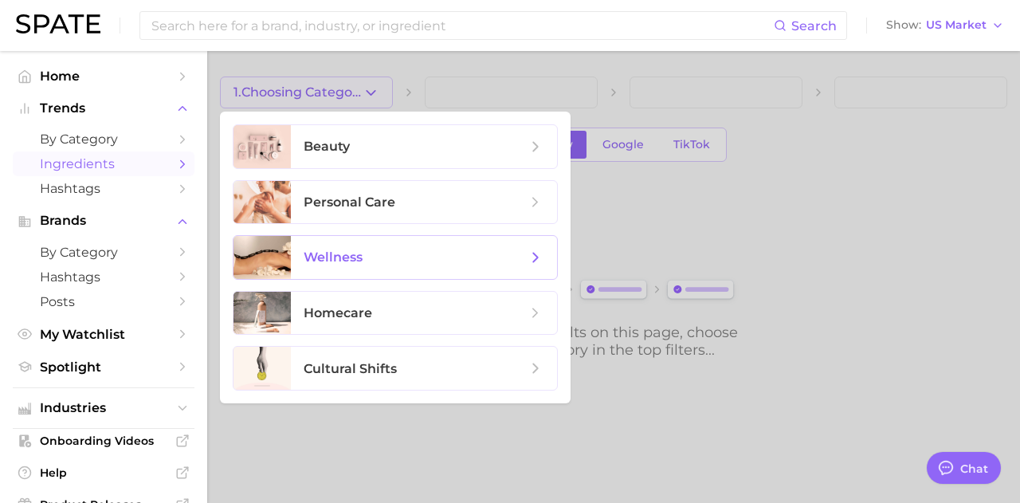
click at [340, 256] on span "wellness" at bounding box center [333, 257] width 59 height 15
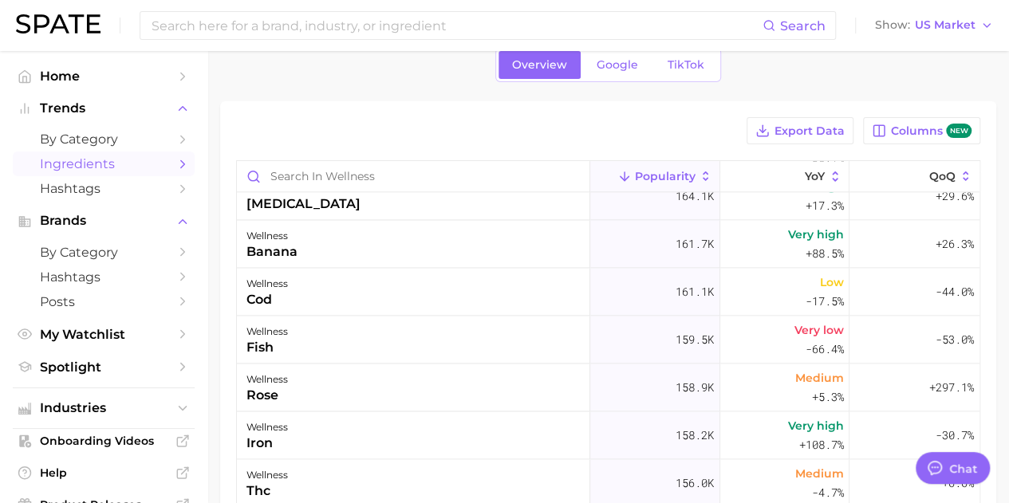
scroll to position [4225, 0]
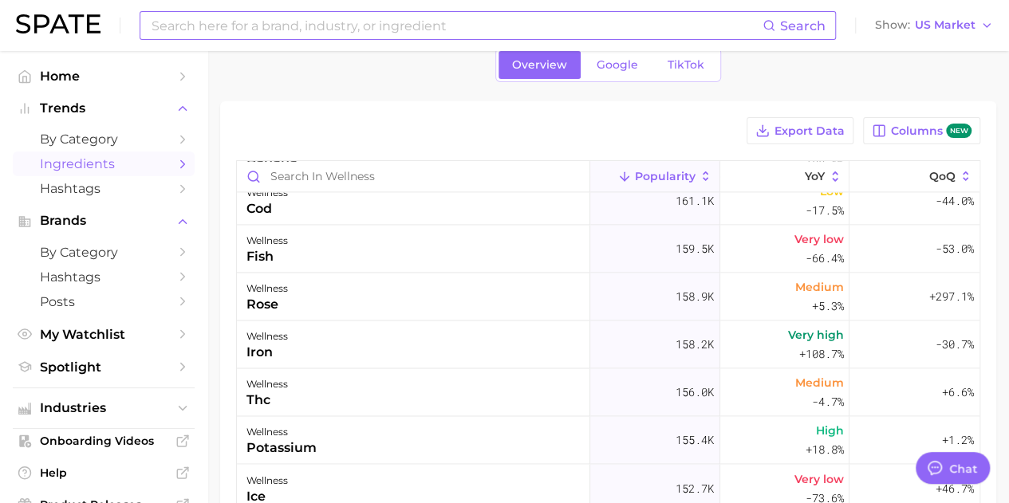
click at [214, 25] on input at bounding box center [456, 25] width 612 height 27
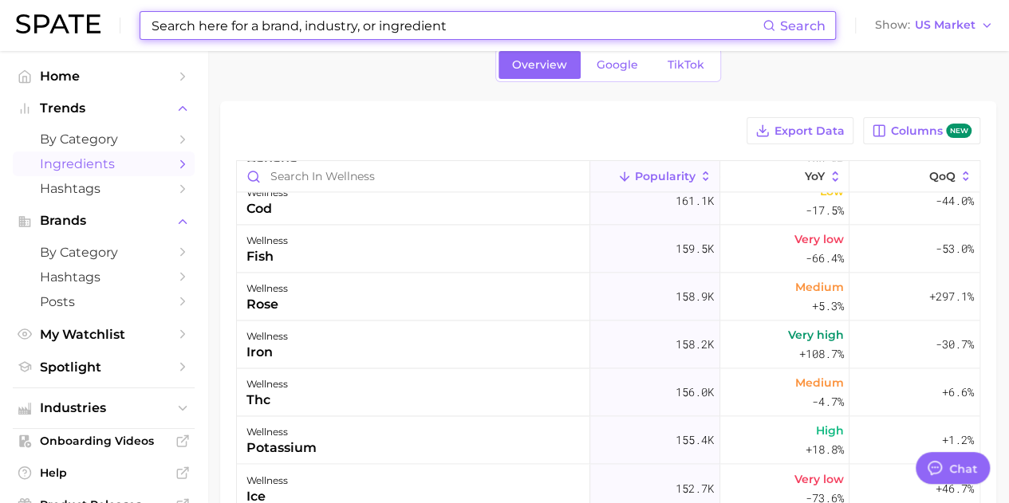
type input "a"
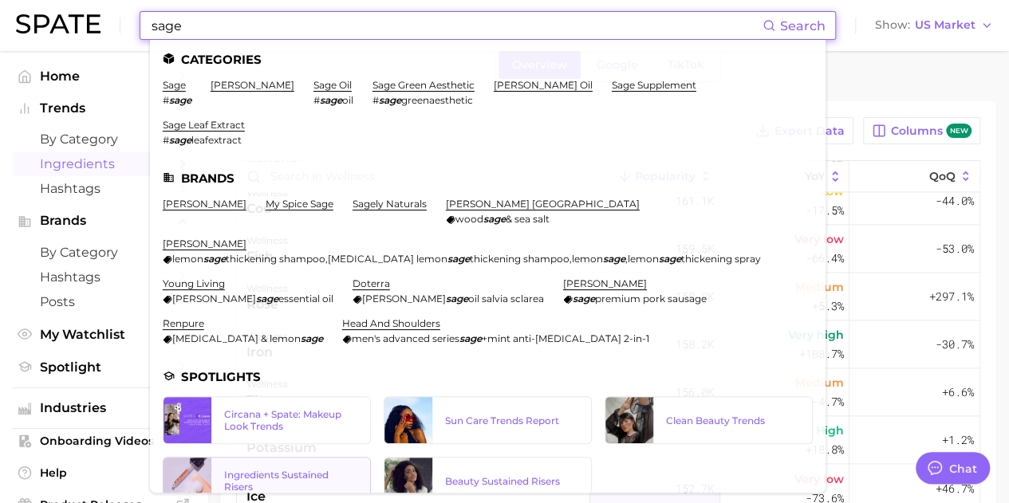
type input "sage"
click at [260, 469] on div "Ingredients Sustained Risers" at bounding box center [290, 481] width 133 height 24
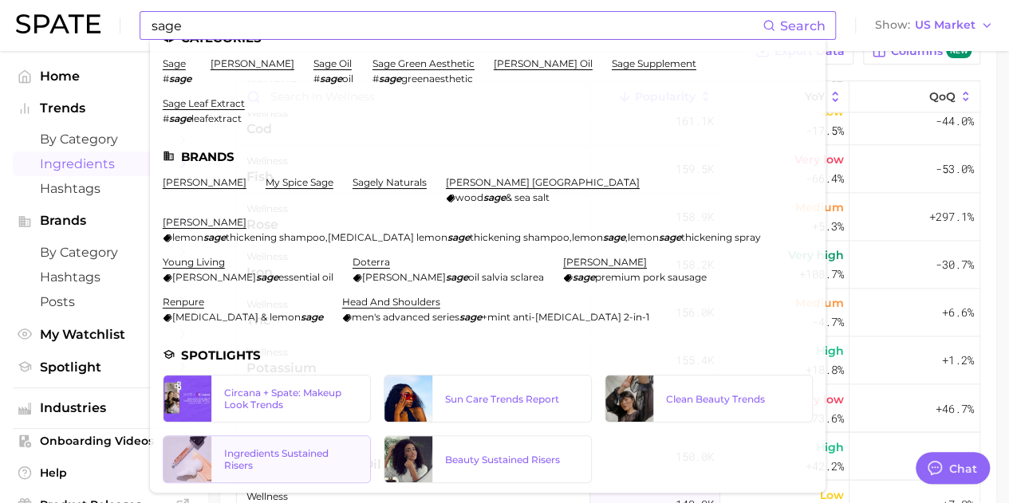
scroll to position [0, 0]
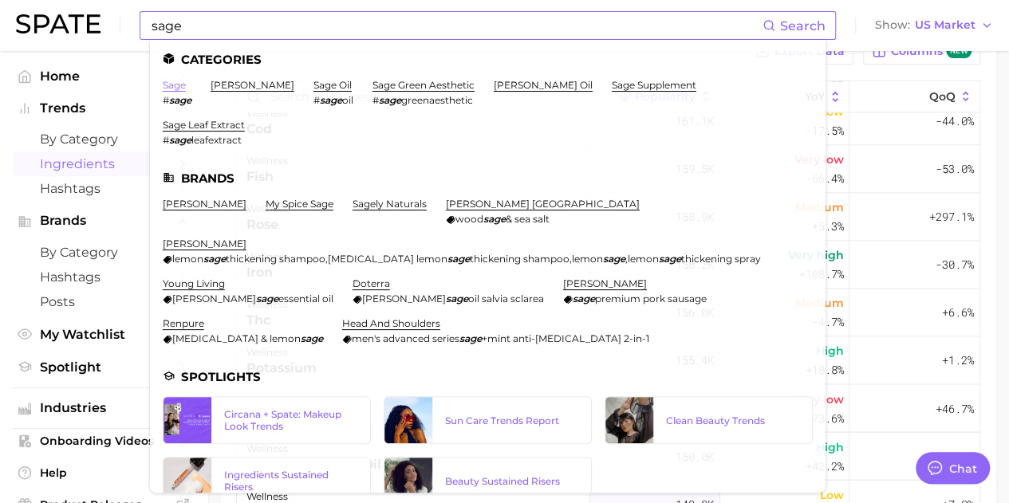
click at [175, 87] on link "sage" at bounding box center [174, 85] width 23 height 12
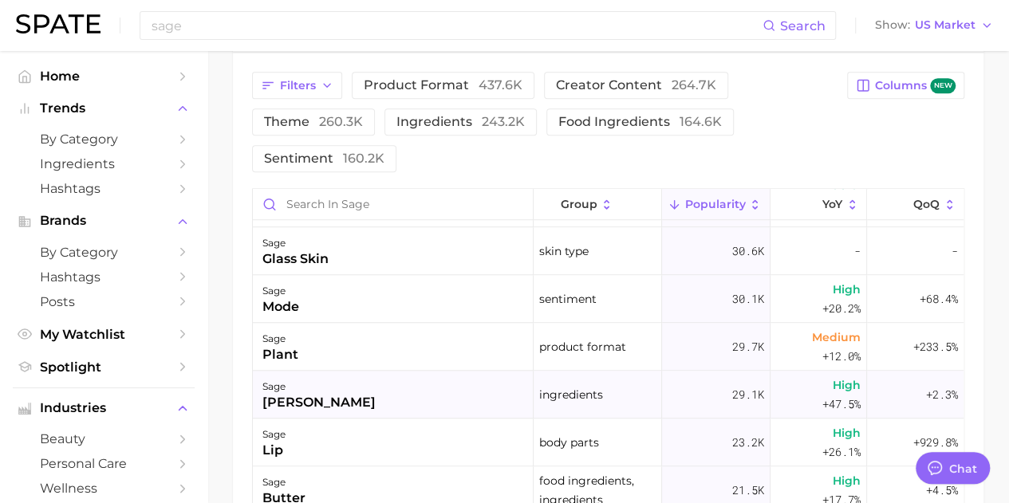
scroll to position [718, 0]
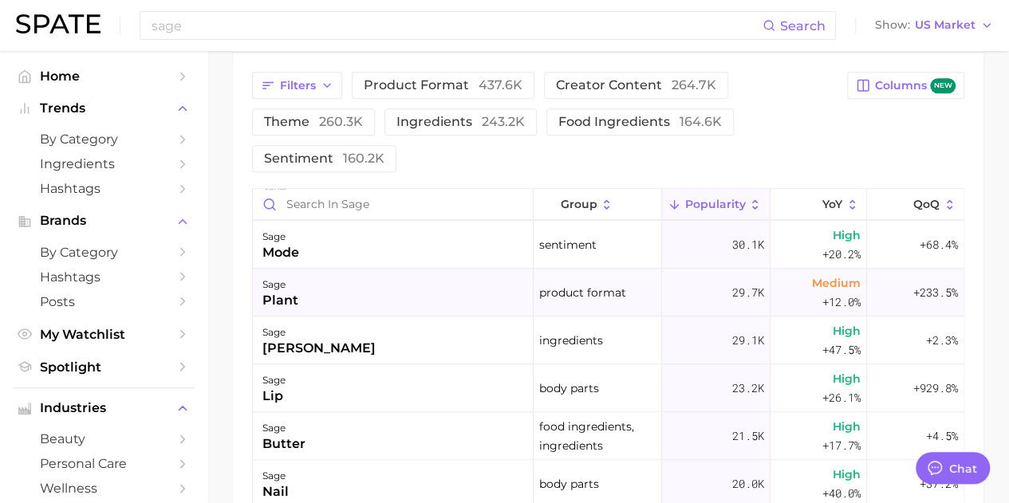
click at [350, 281] on div "sage plant" at bounding box center [393, 293] width 281 height 48
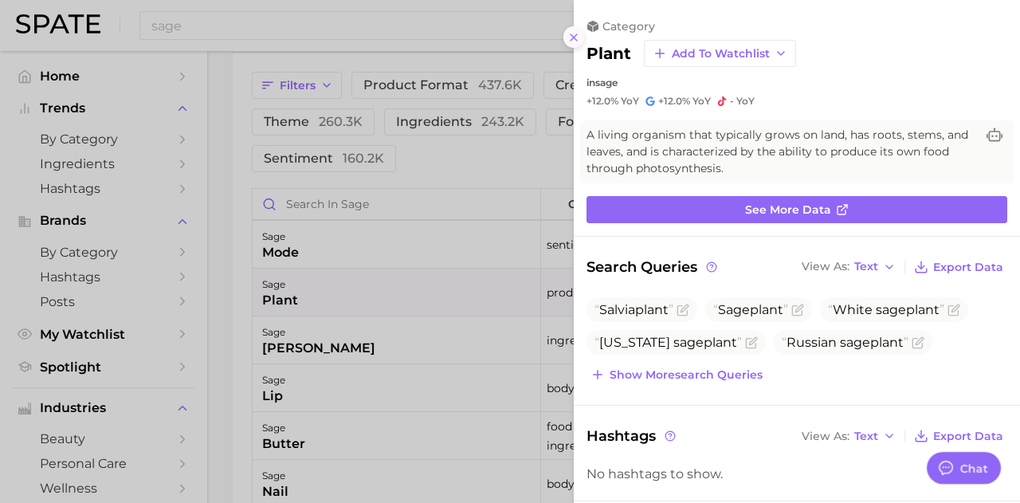
click at [579, 38] on icon at bounding box center [574, 37] width 13 height 13
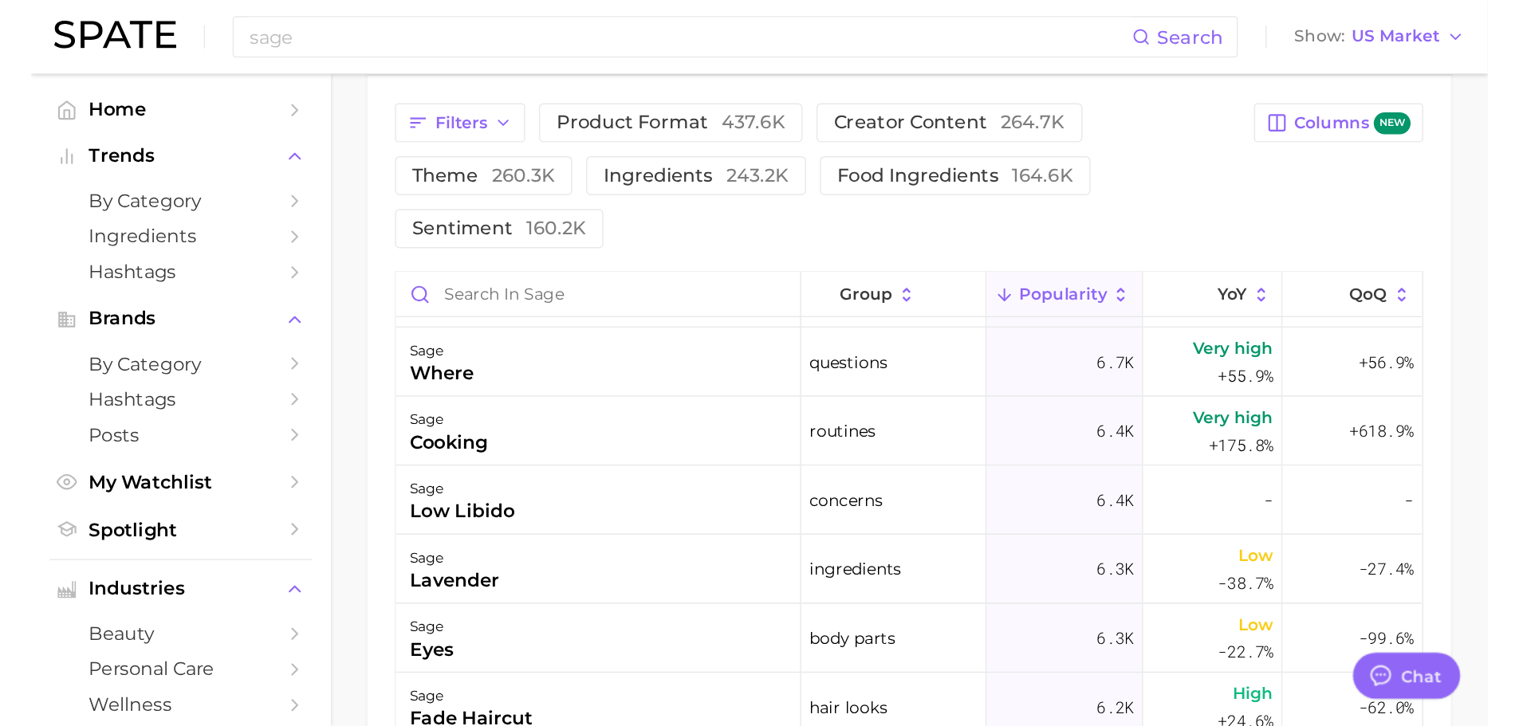
scroll to position [3030, 0]
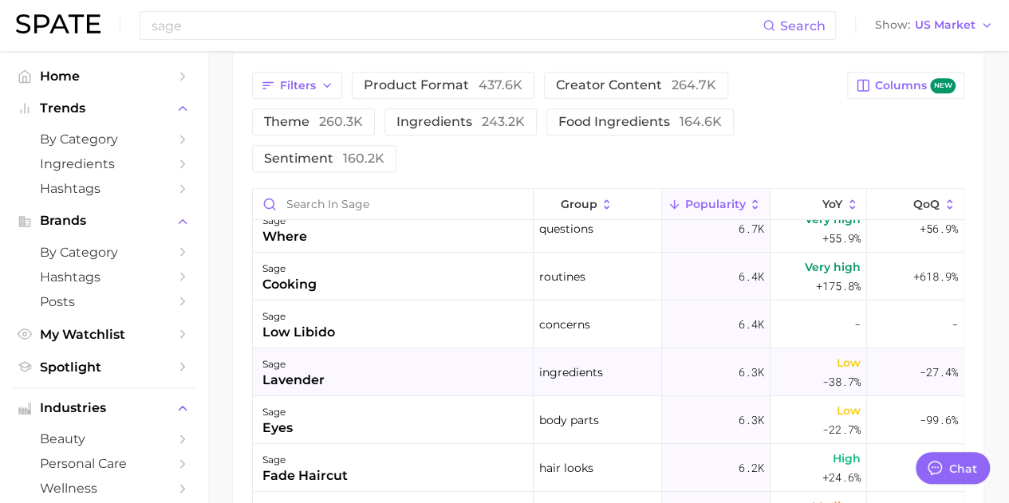
type textarea "x"
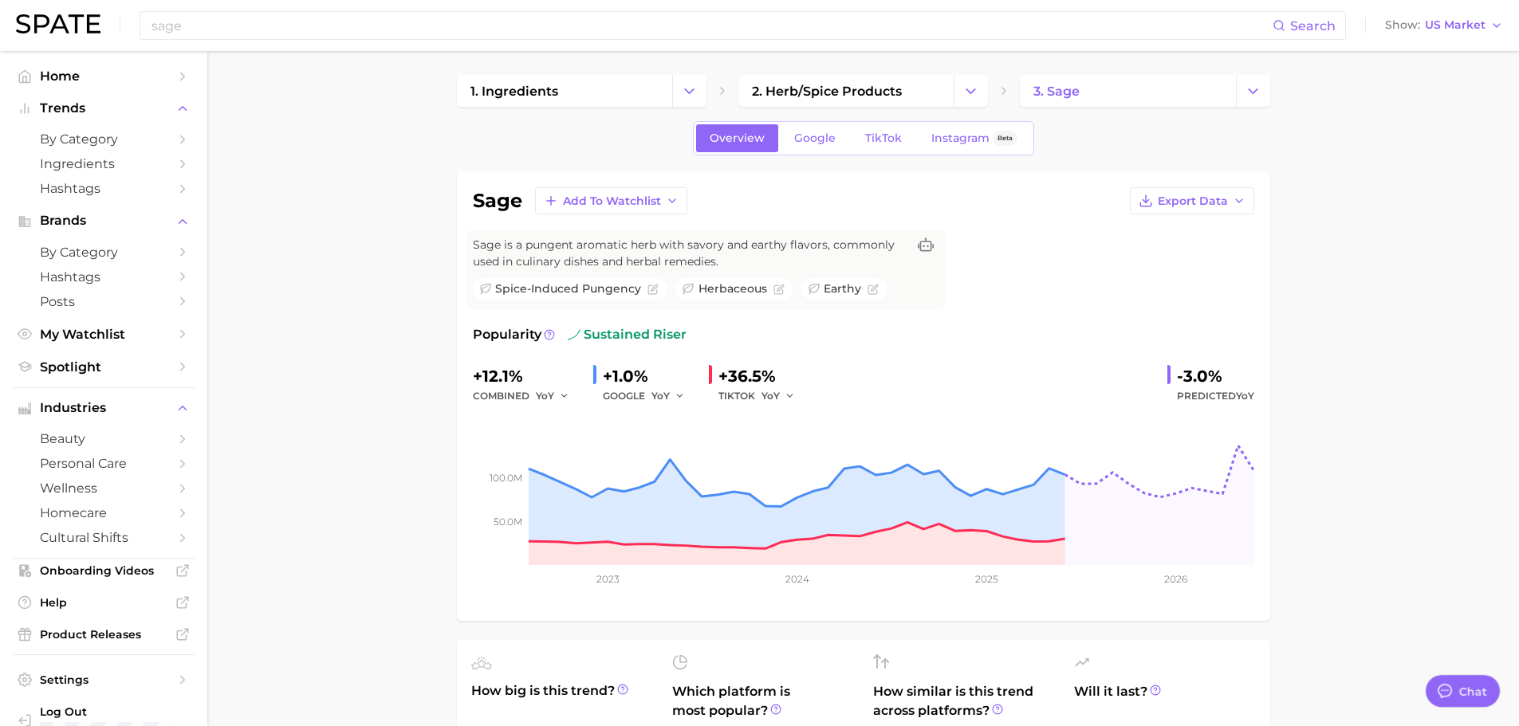
scroll to position [0, 0]
click at [234, 23] on input "sage" at bounding box center [711, 25] width 1123 height 27
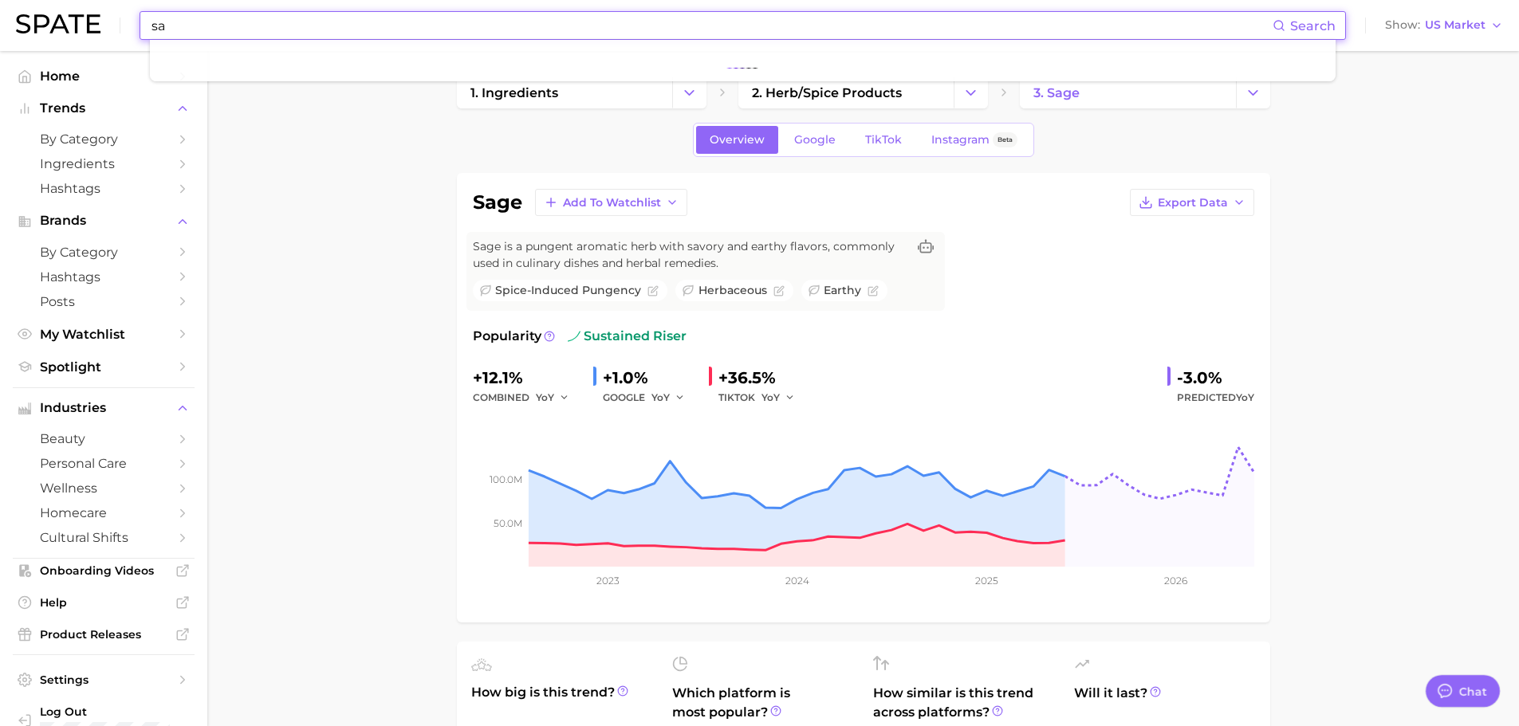
type input "s"
click at [797, 61] on button "Suggest" at bounding box center [819, 66] width 92 height 26
click at [288, 28] on input "rose of jericho" at bounding box center [711, 25] width 1123 height 27
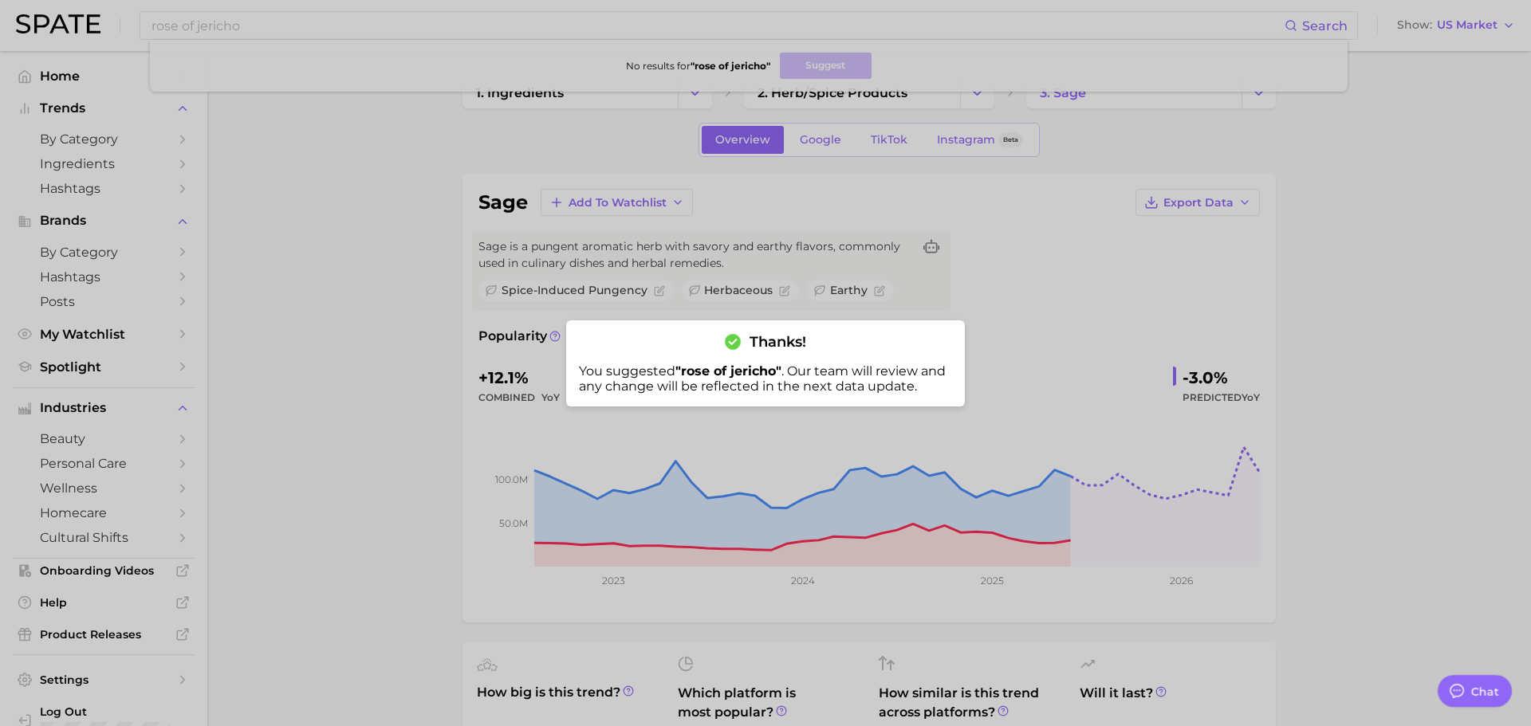
click at [280, 30] on div at bounding box center [765, 363] width 1531 height 726
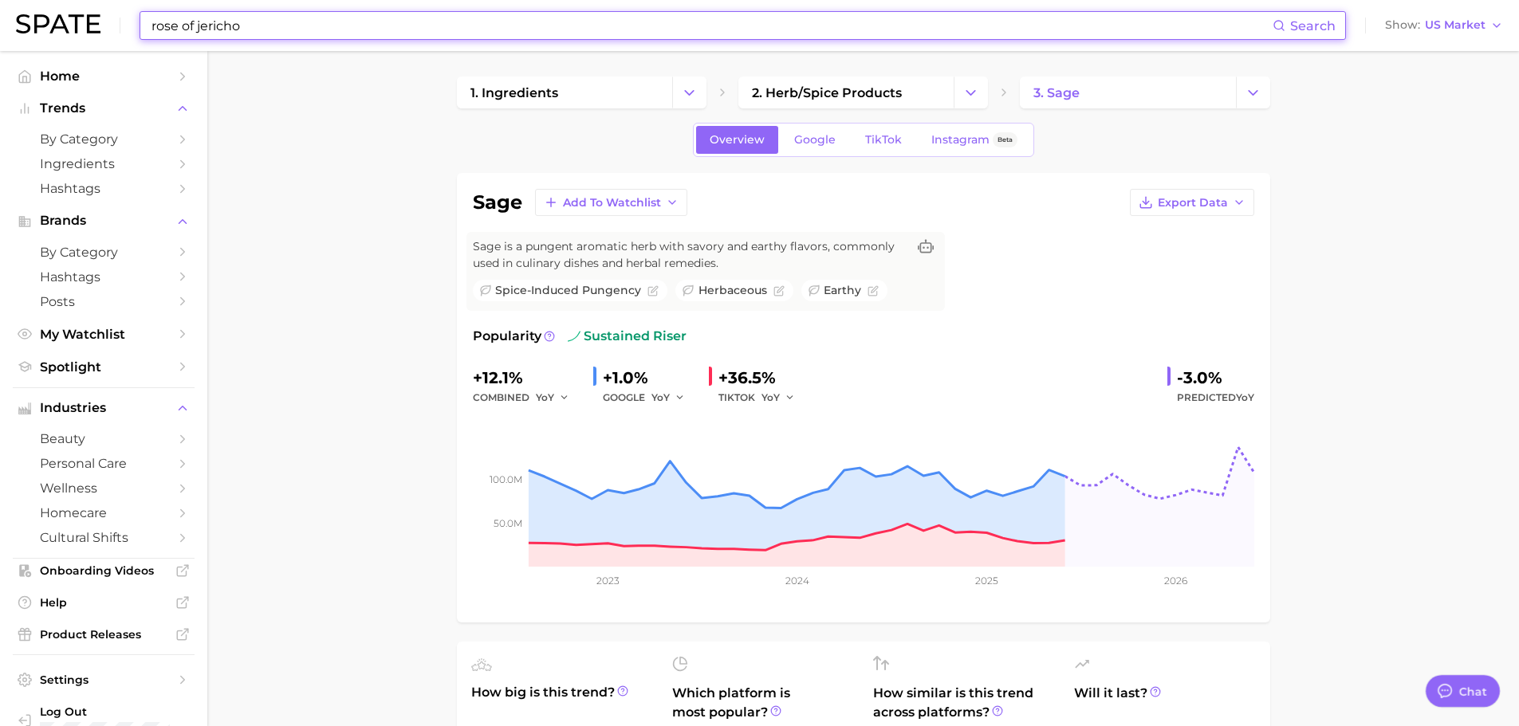
drag, startPoint x: 280, startPoint y: 30, endPoint x: 179, endPoint y: 26, distance: 100.5
click at [179, 26] on input "rose of jericho" at bounding box center [711, 25] width 1123 height 27
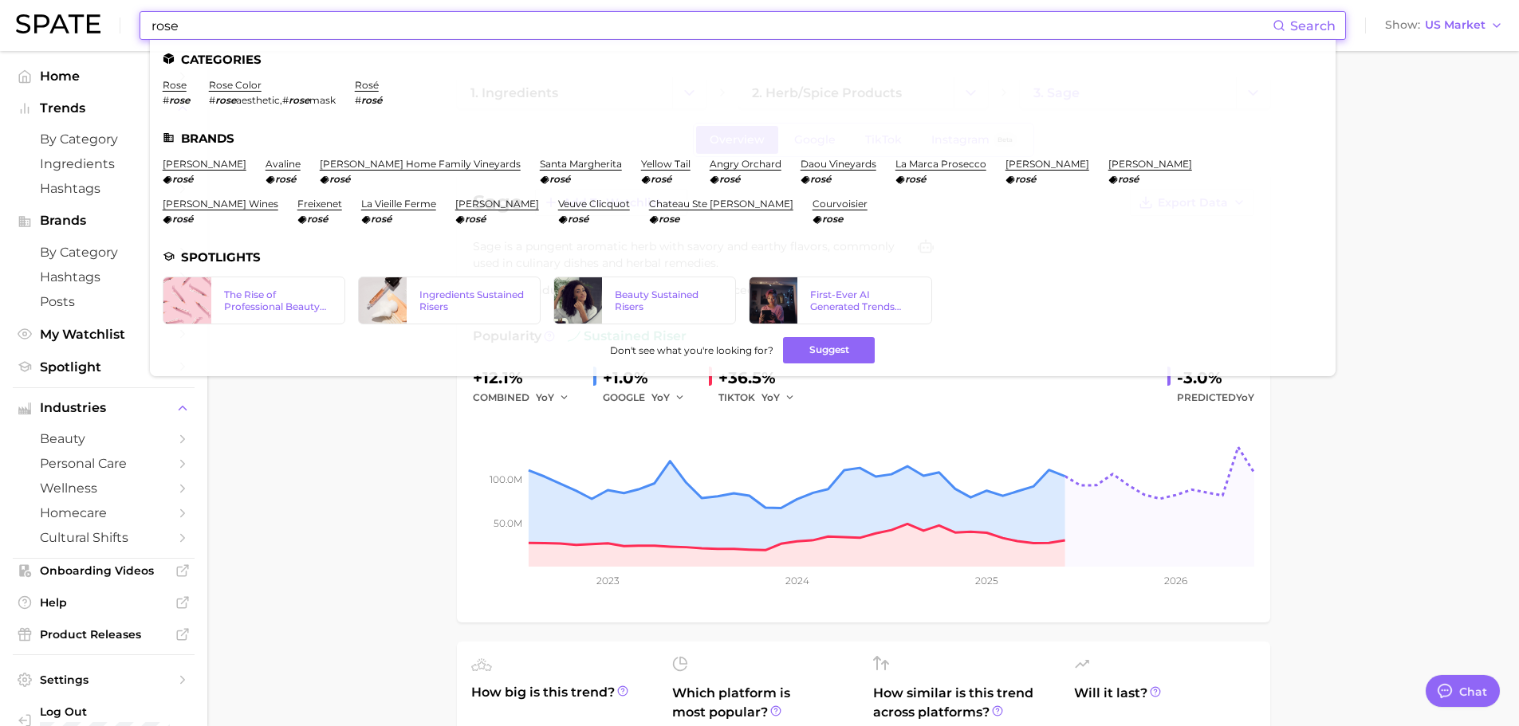
click at [246, 26] on input "rose" at bounding box center [711, 25] width 1123 height 27
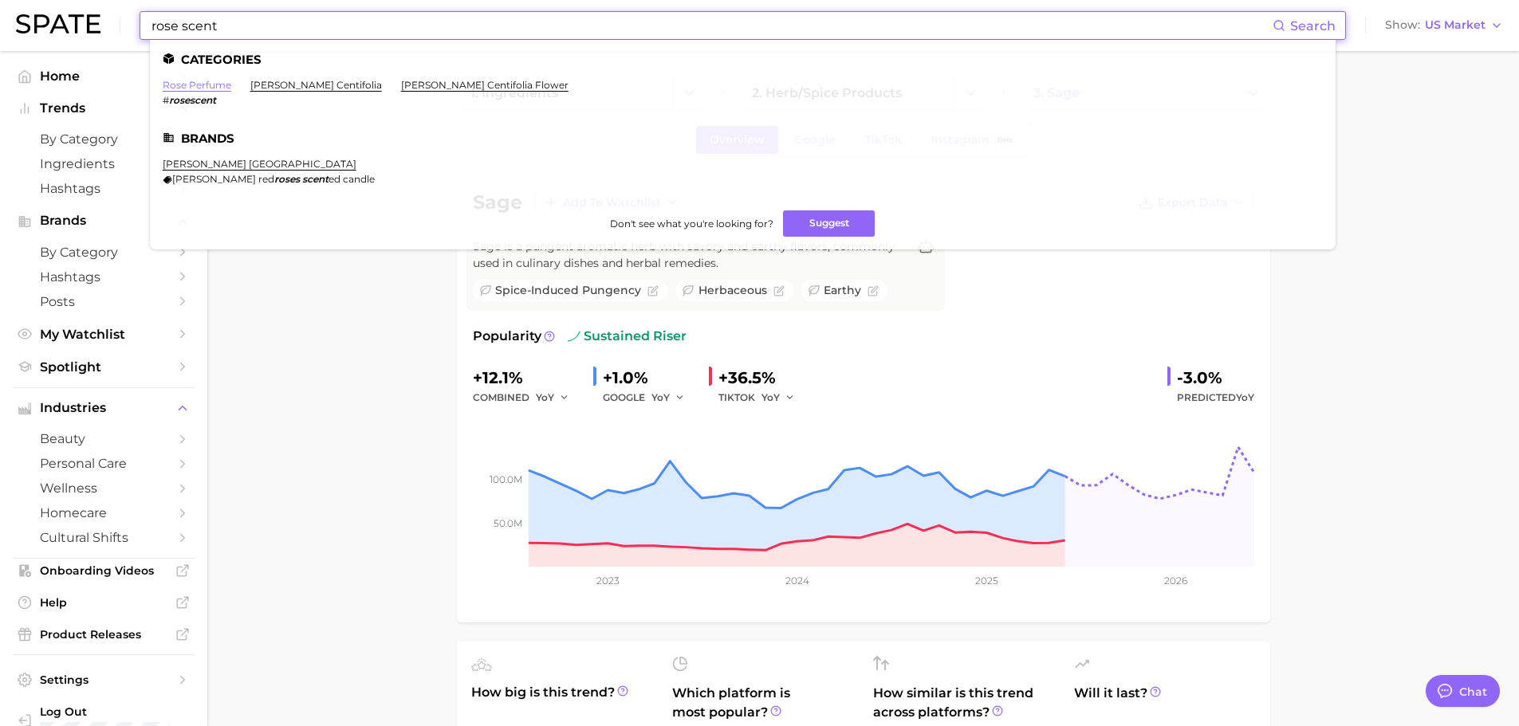
type input "rose scent"
click at [189, 88] on link "rose perfume" at bounding box center [197, 85] width 69 height 12
